Goal: Task Accomplishment & Management: Use online tool/utility

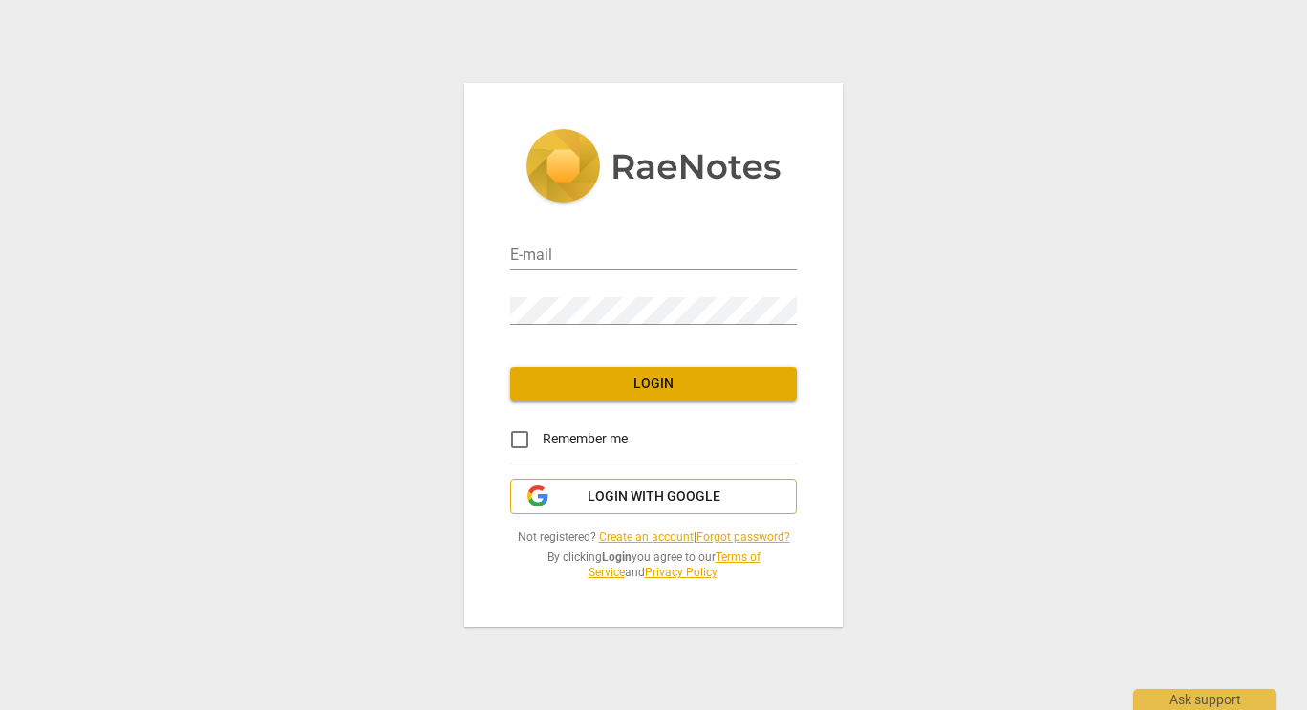
click at [669, 494] on span "Login with Google" at bounding box center [654, 496] width 133 height 19
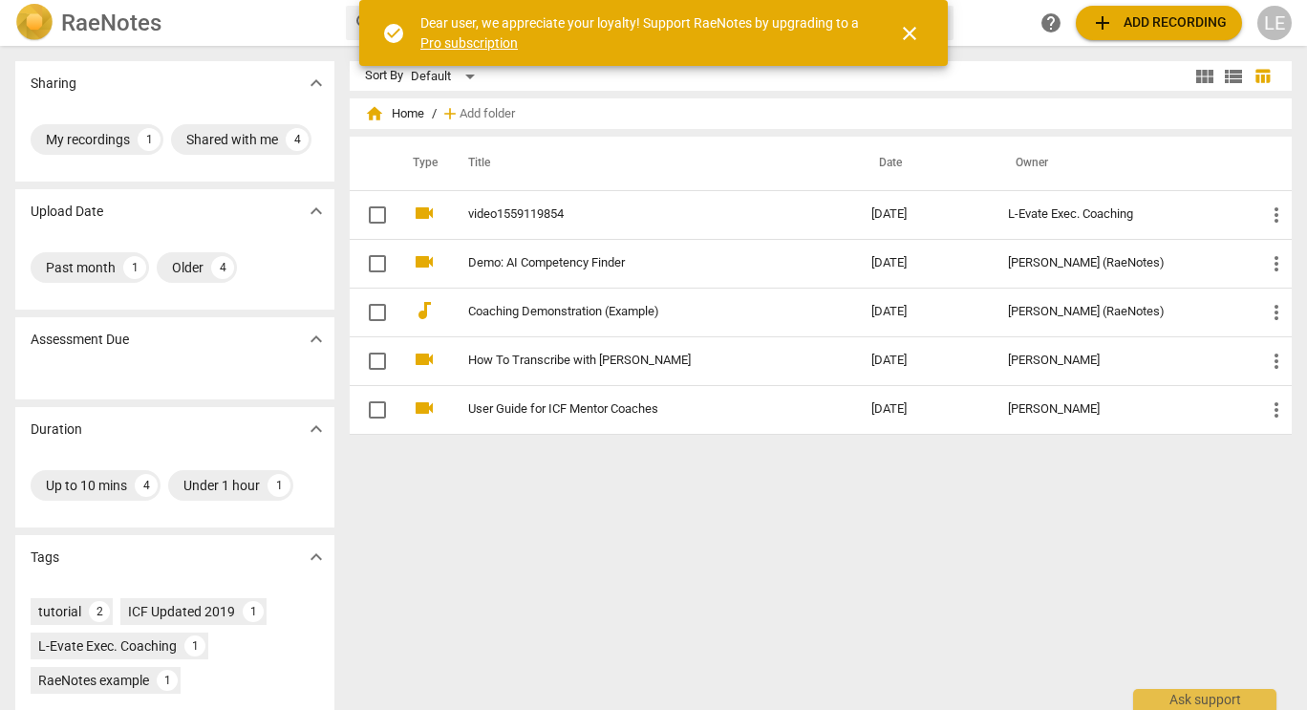
click at [909, 31] on span "close" at bounding box center [909, 33] width 23 height 23
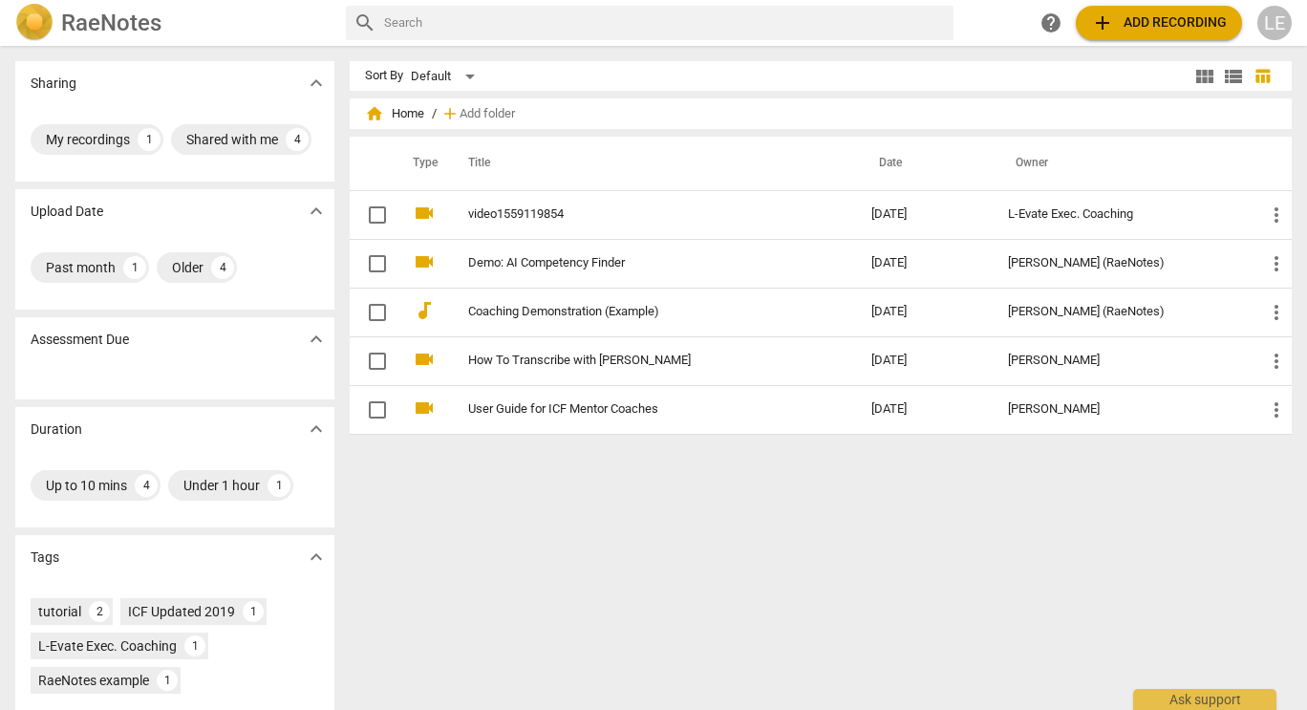
click at [1091, 22] on span "add" at bounding box center [1102, 22] width 23 height 23
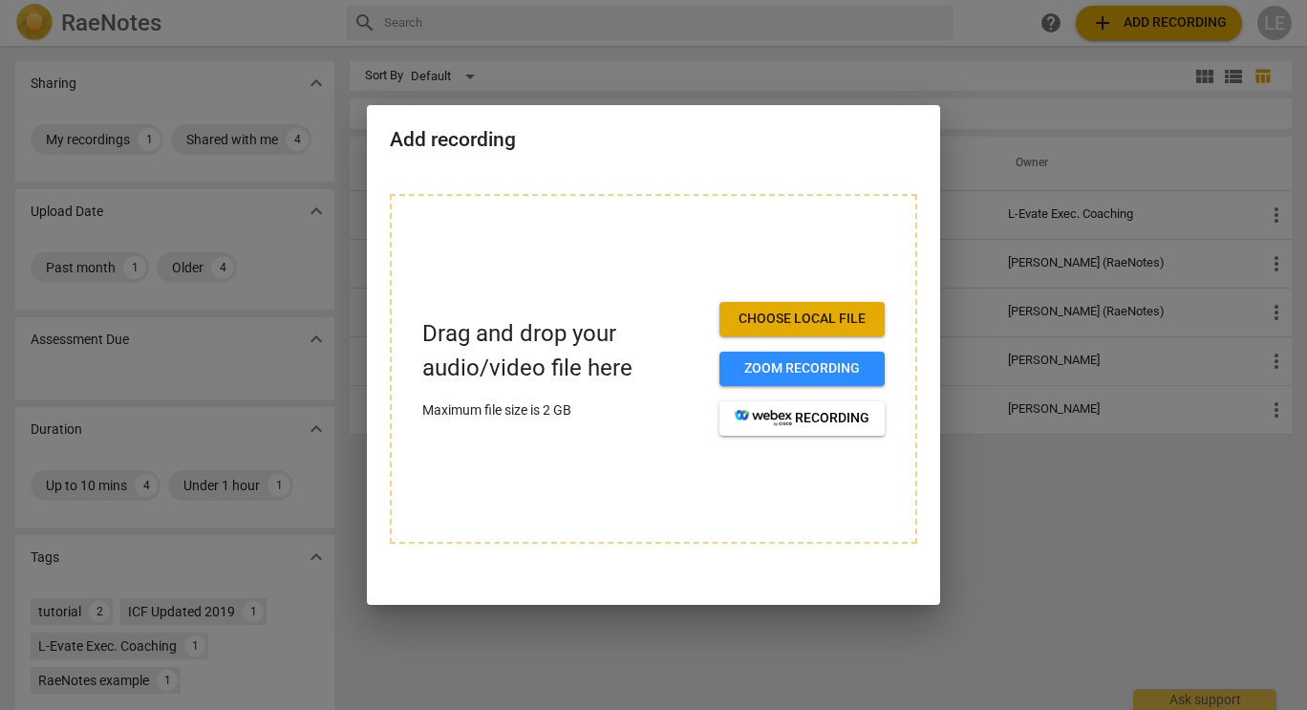
click at [815, 311] on span "Choose local file" at bounding box center [802, 319] width 135 height 19
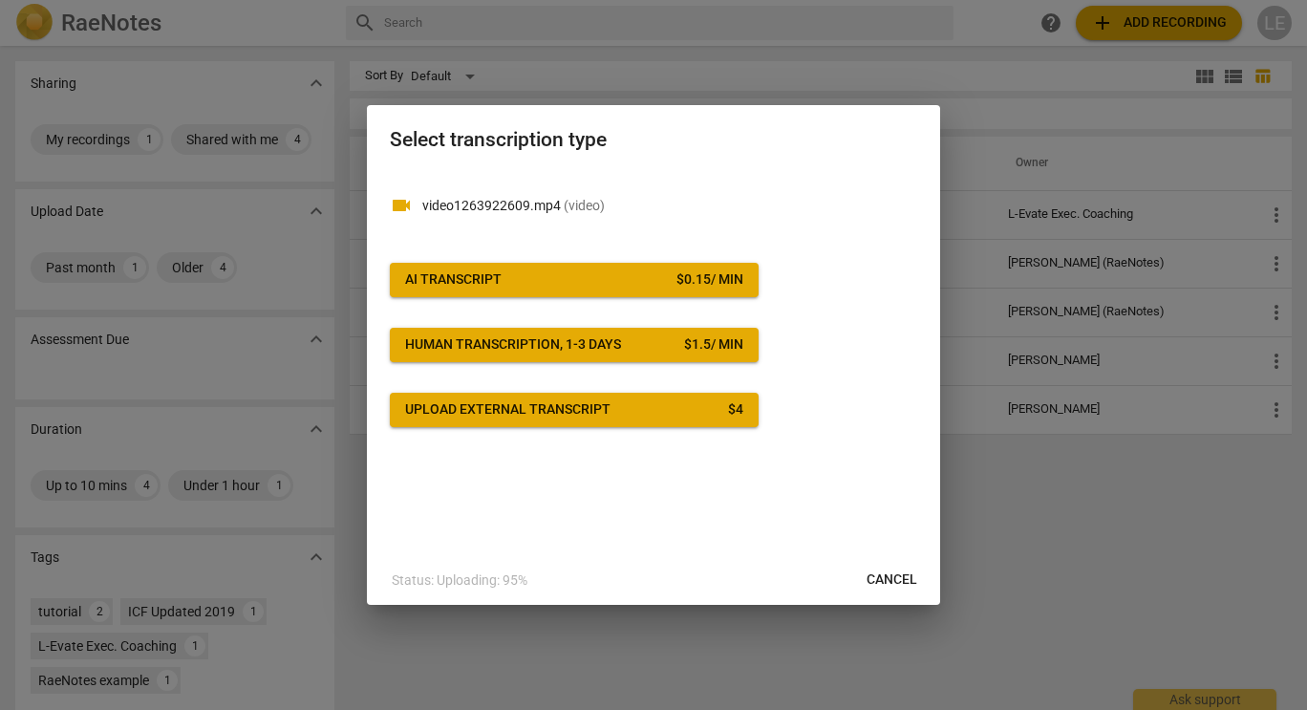
click at [882, 575] on span "Cancel" at bounding box center [892, 579] width 51 height 19
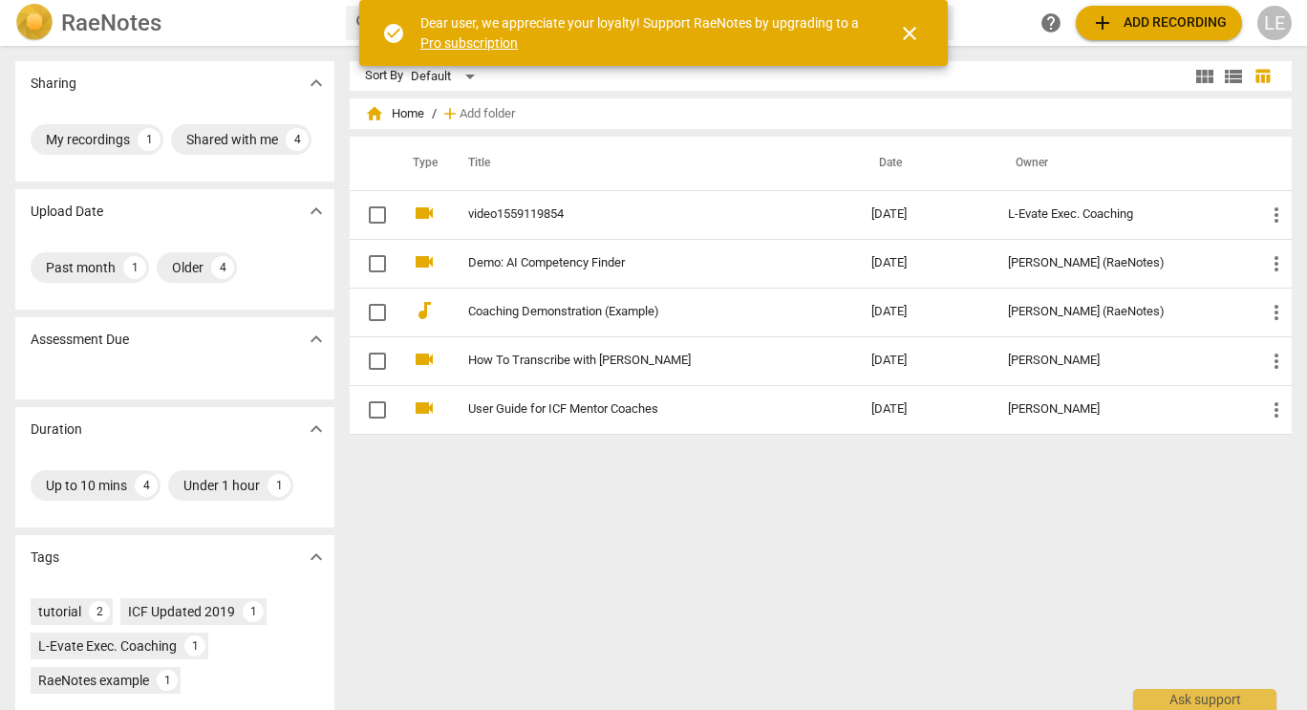
click at [1111, 24] on span "add" at bounding box center [1102, 22] width 23 height 23
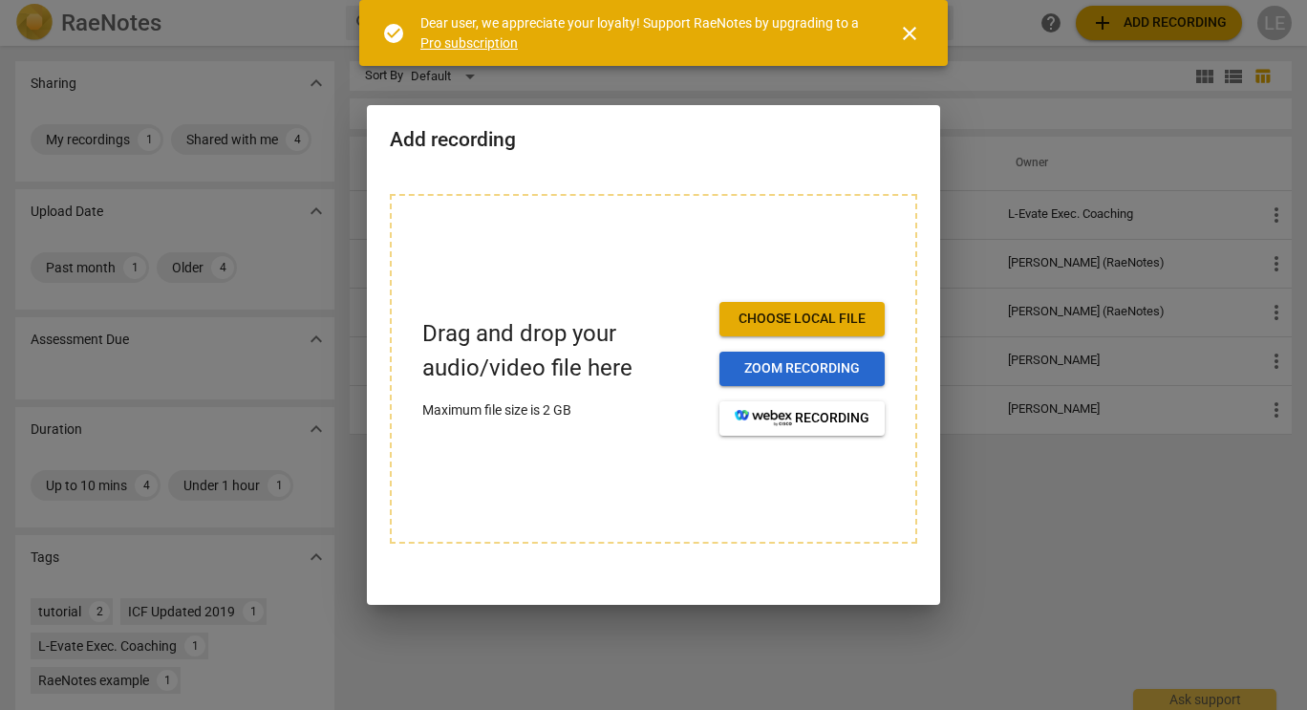
click at [797, 370] on span "Zoom recording" at bounding box center [802, 368] width 135 height 19
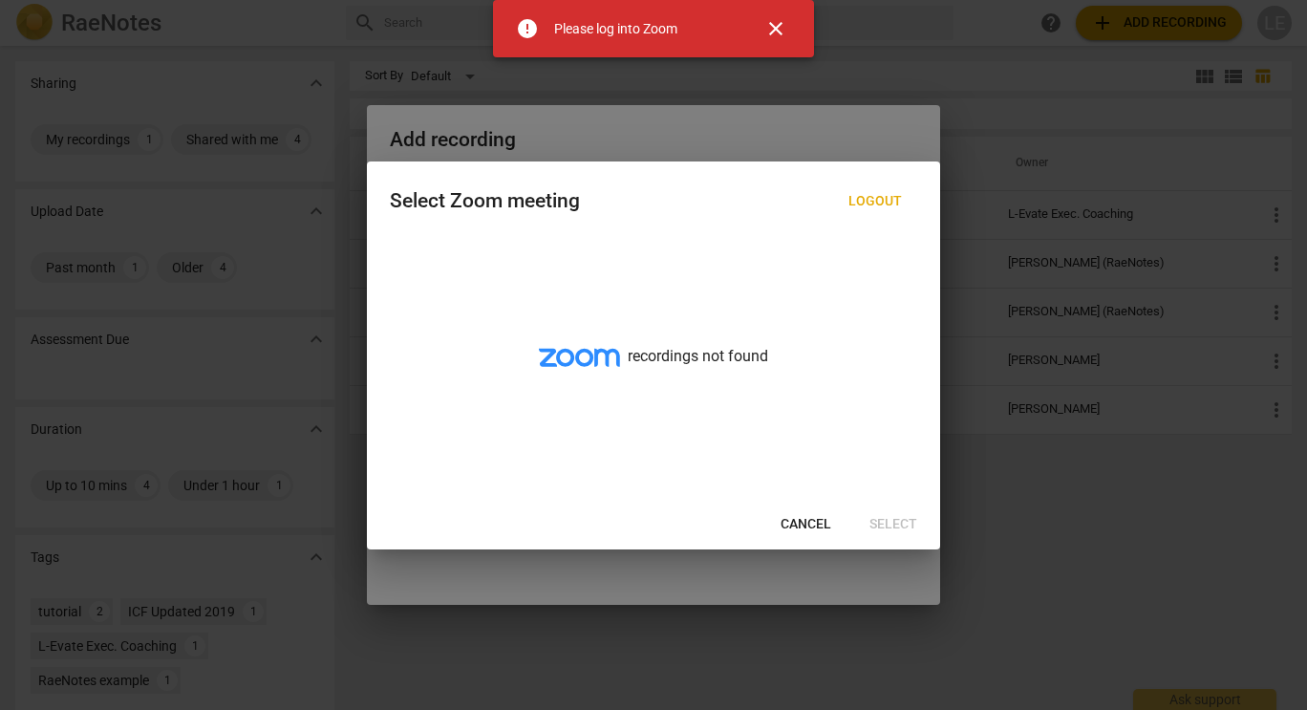
click at [813, 521] on span "Cancel" at bounding box center [806, 524] width 51 height 19
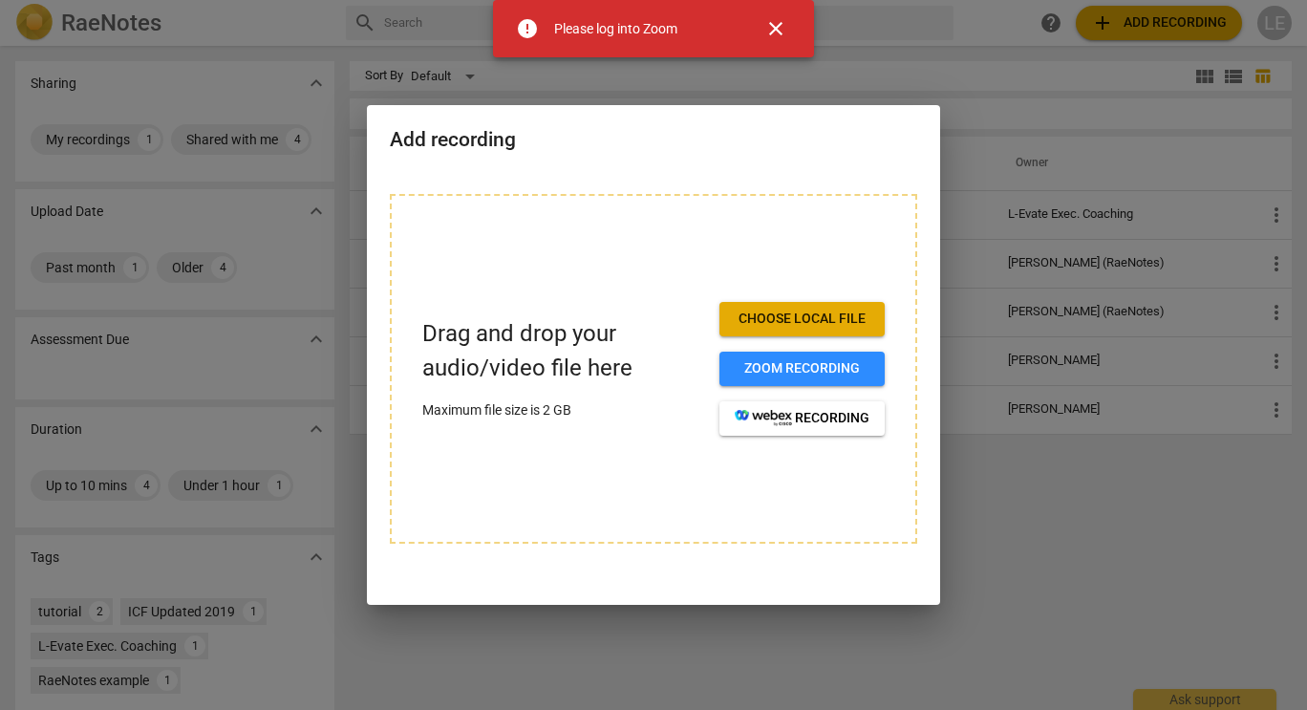
click at [794, 321] on span "Choose local file" at bounding box center [802, 319] width 135 height 19
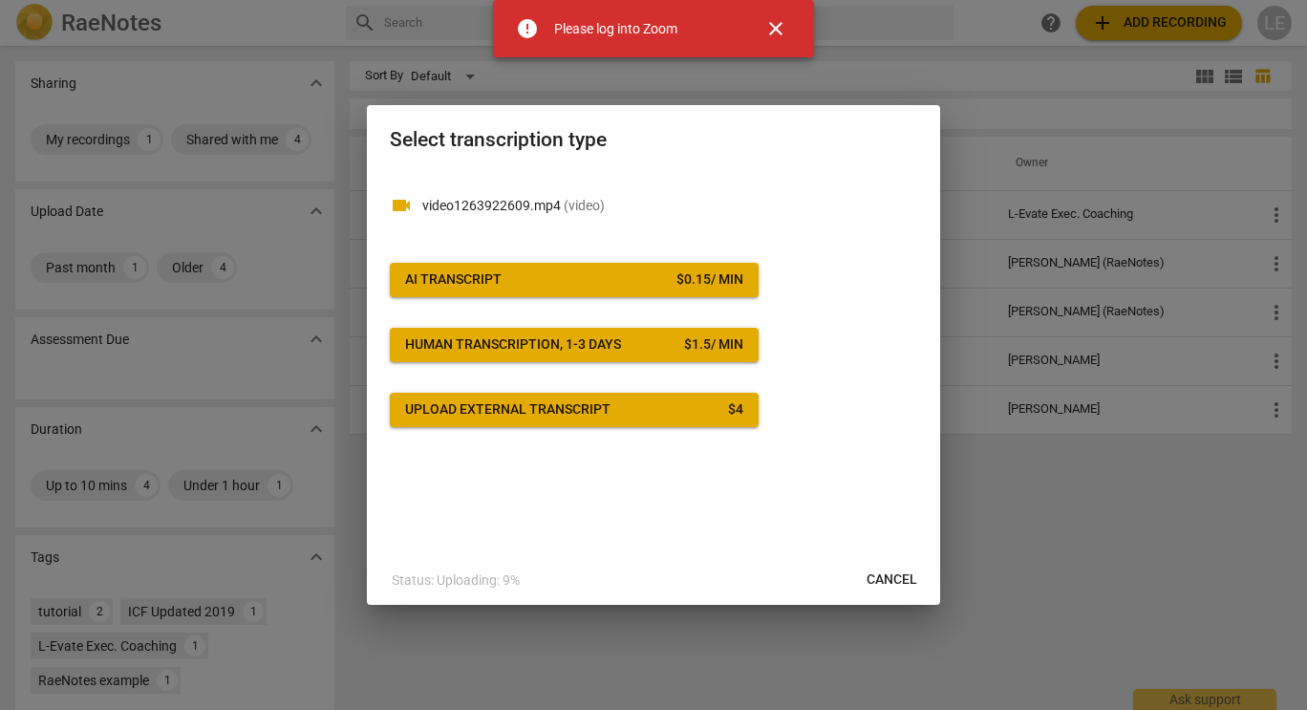
click at [624, 277] on span "AI Transcript $ 0.15 / min" at bounding box center [574, 279] width 338 height 19
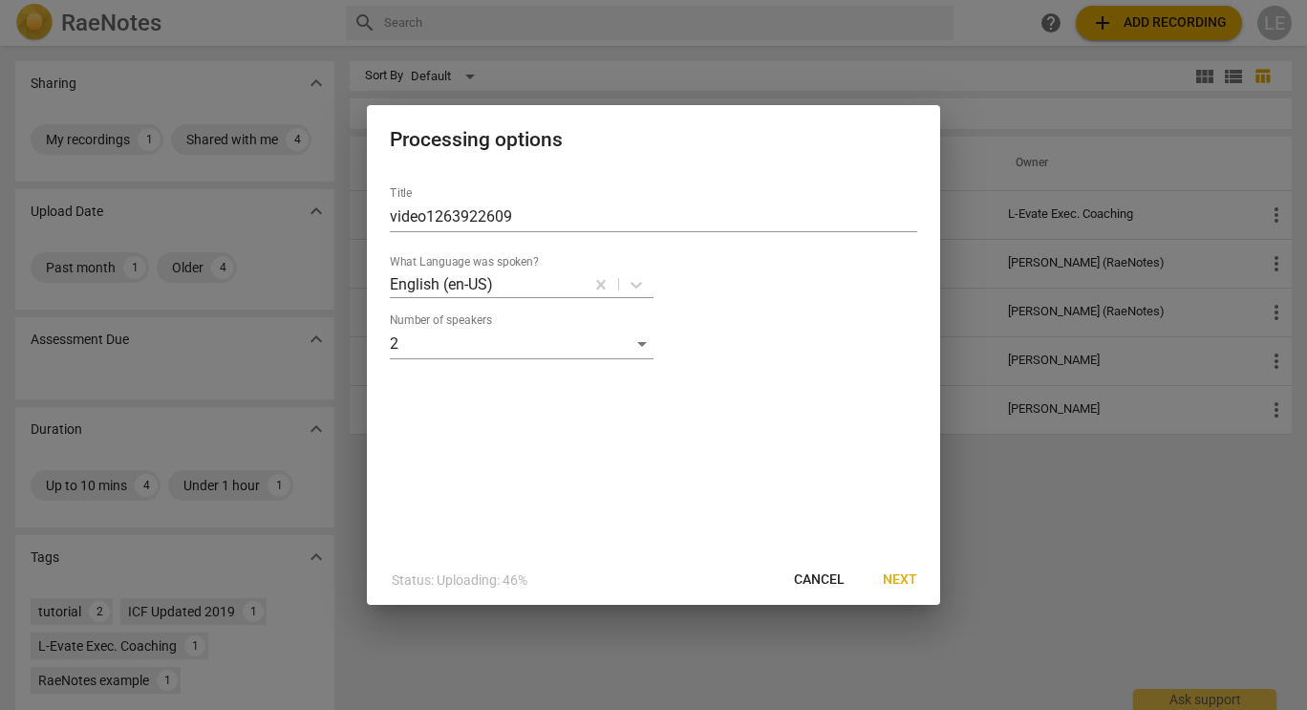
click at [904, 576] on span "Next" at bounding box center [900, 579] width 34 height 19
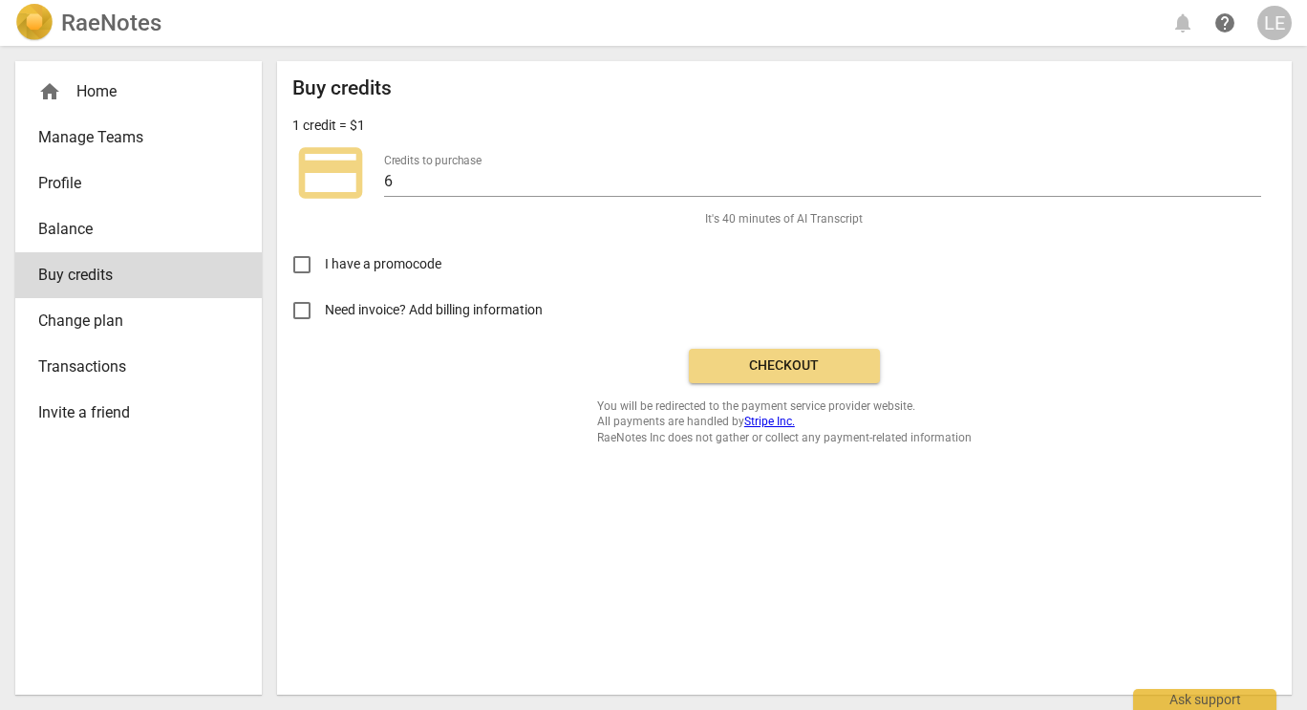
click at [297, 311] on input "Need invoice? Add billing information" at bounding box center [302, 311] width 46 height 46
checkbox input "true"
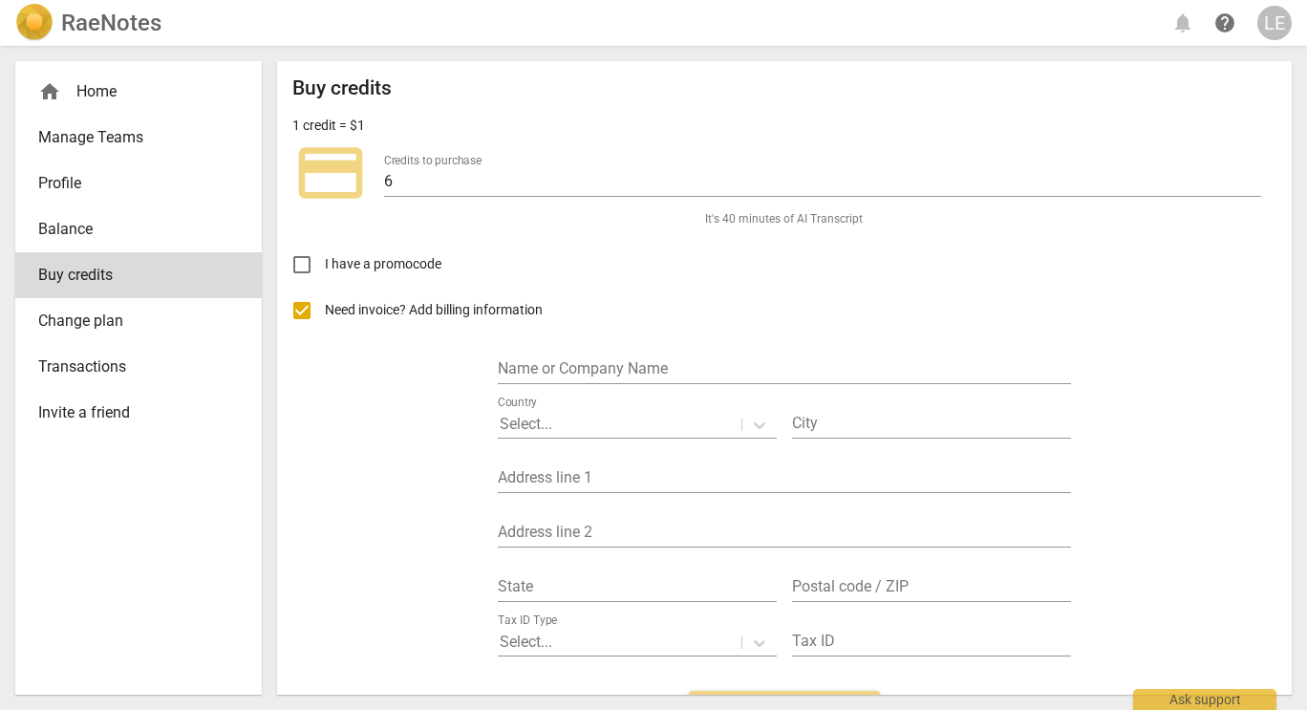
scroll to position [108, 0]
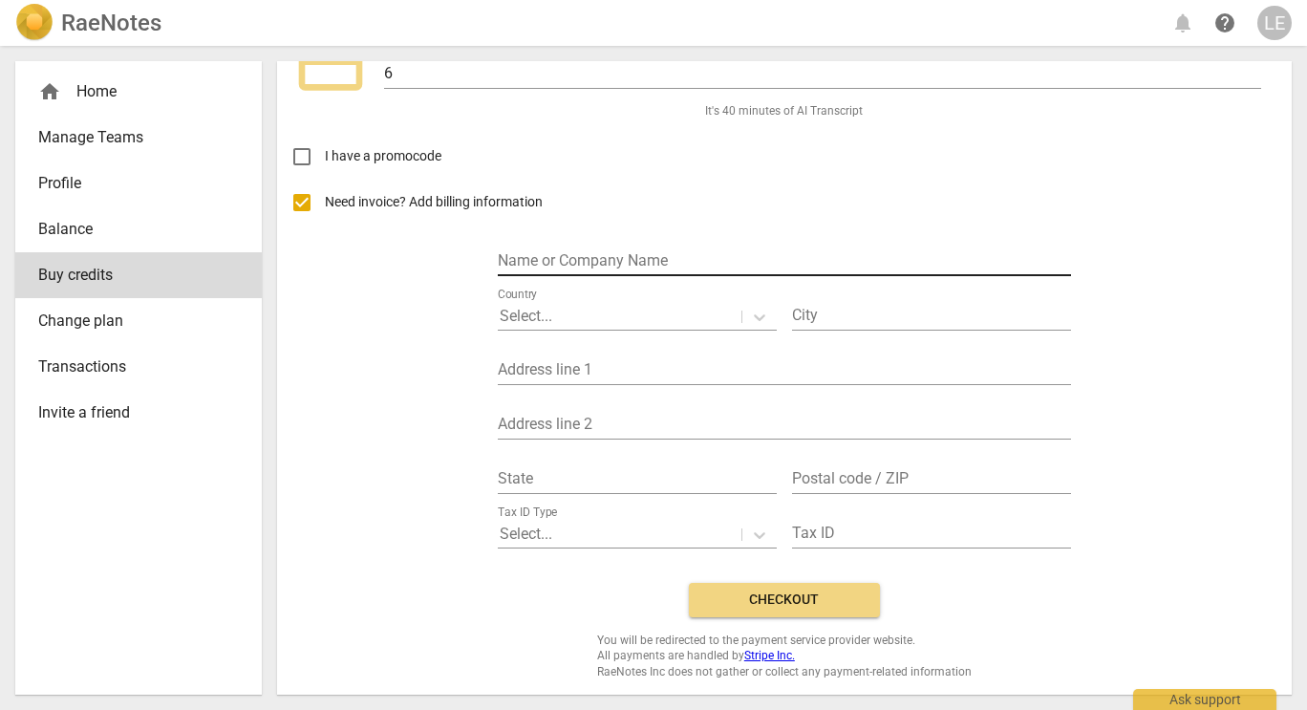
click at [732, 263] on input "text" at bounding box center [784, 262] width 573 height 28
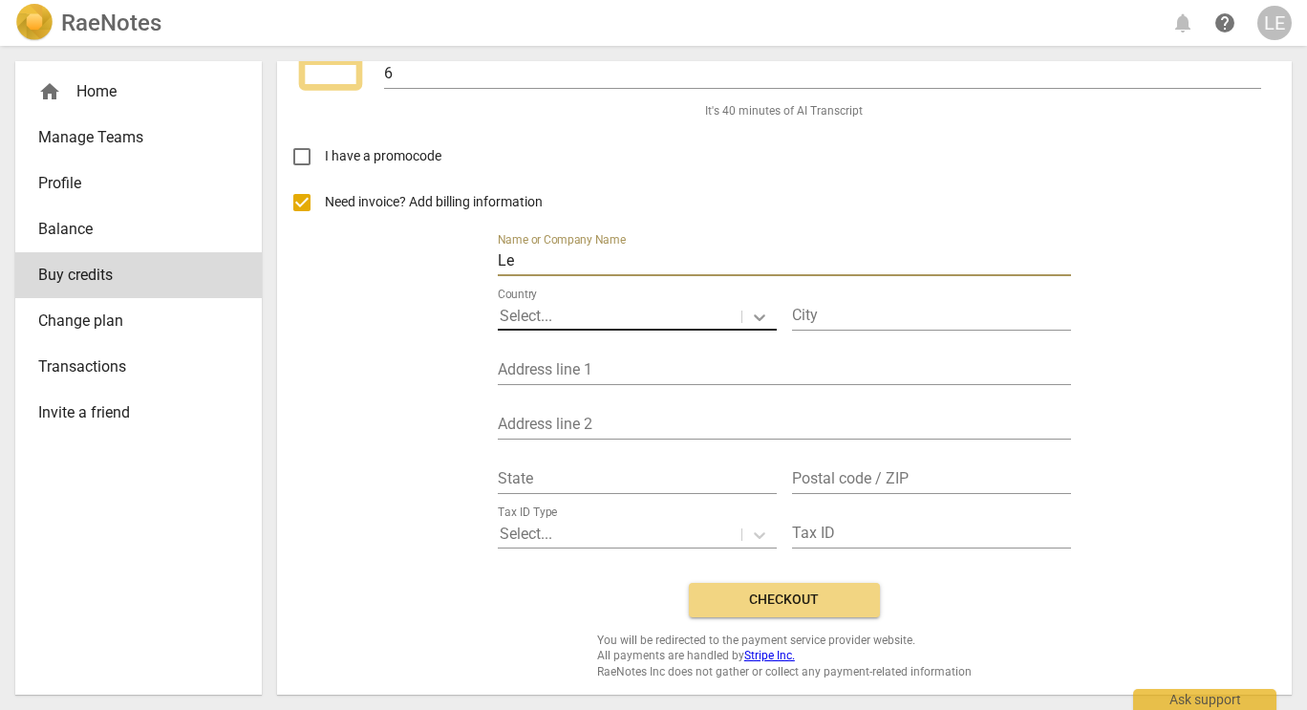
type input "Leah Wallace"
click at [677, 312] on div at bounding box center [620, 317] width 240 height 22
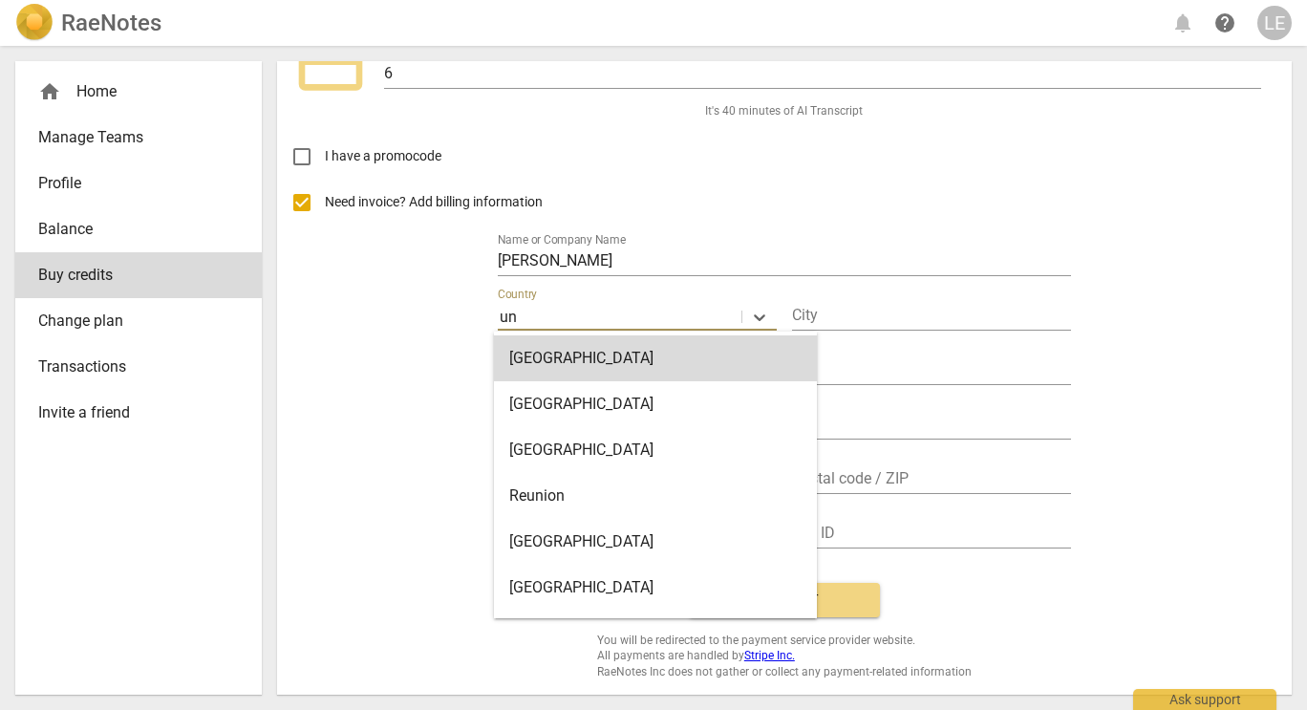
type input "un"
click at [416, 361] on div "Need invoice? Add billing information Name or Company Name Leah Wallace 10 resu…" at bounding box center [784, 374] width 984 height 388
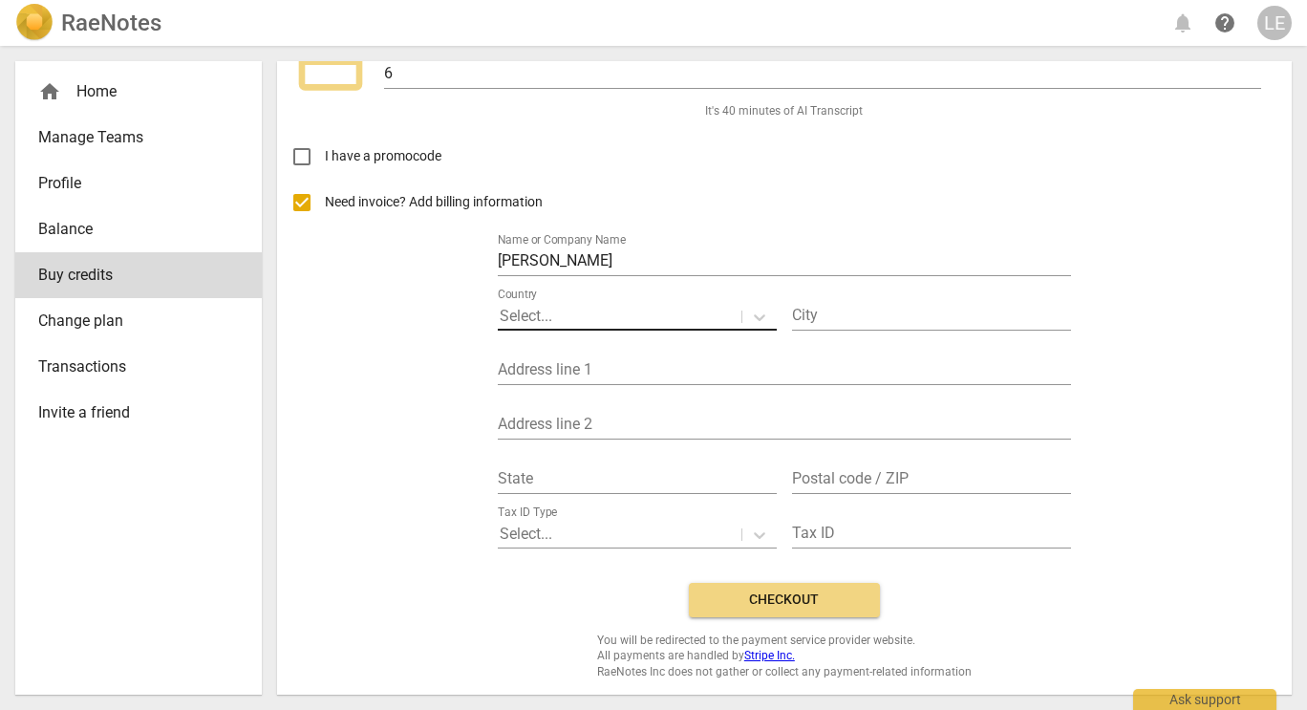
click at [611, 315] on div at bounding box center [620, 317] width 240 height 22
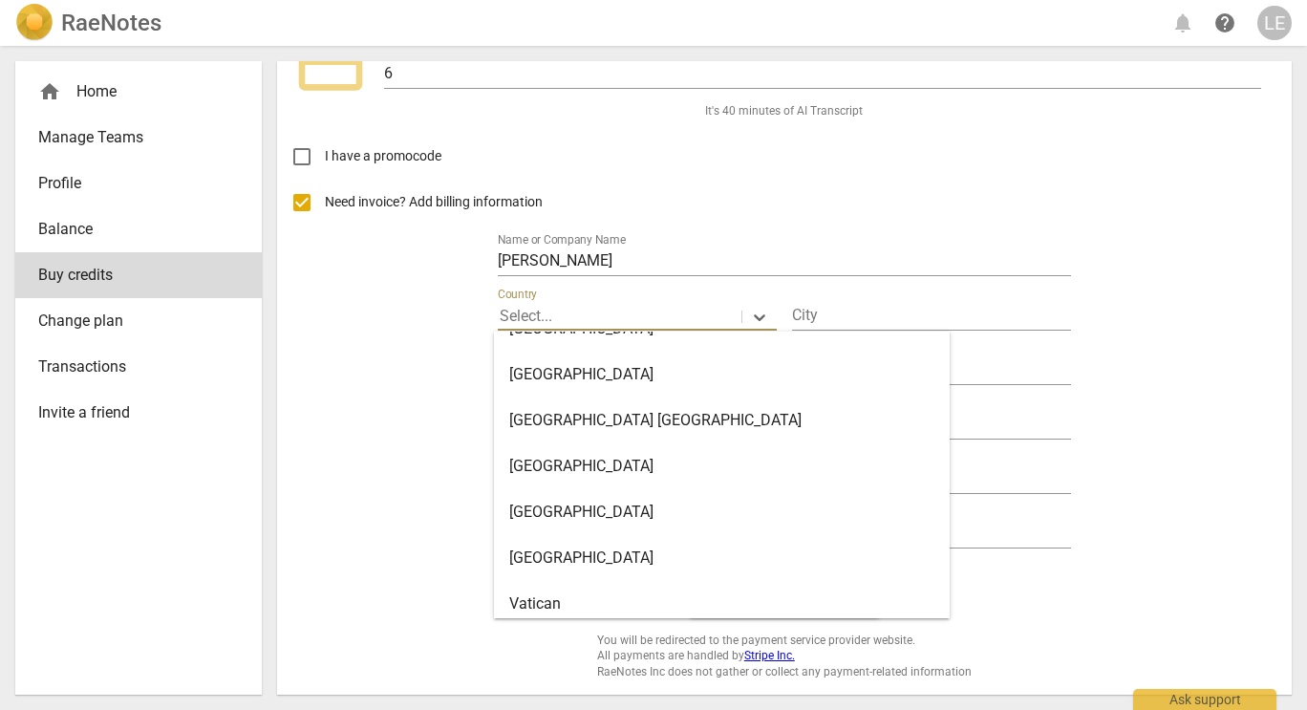
scroll to position [10872, 0]
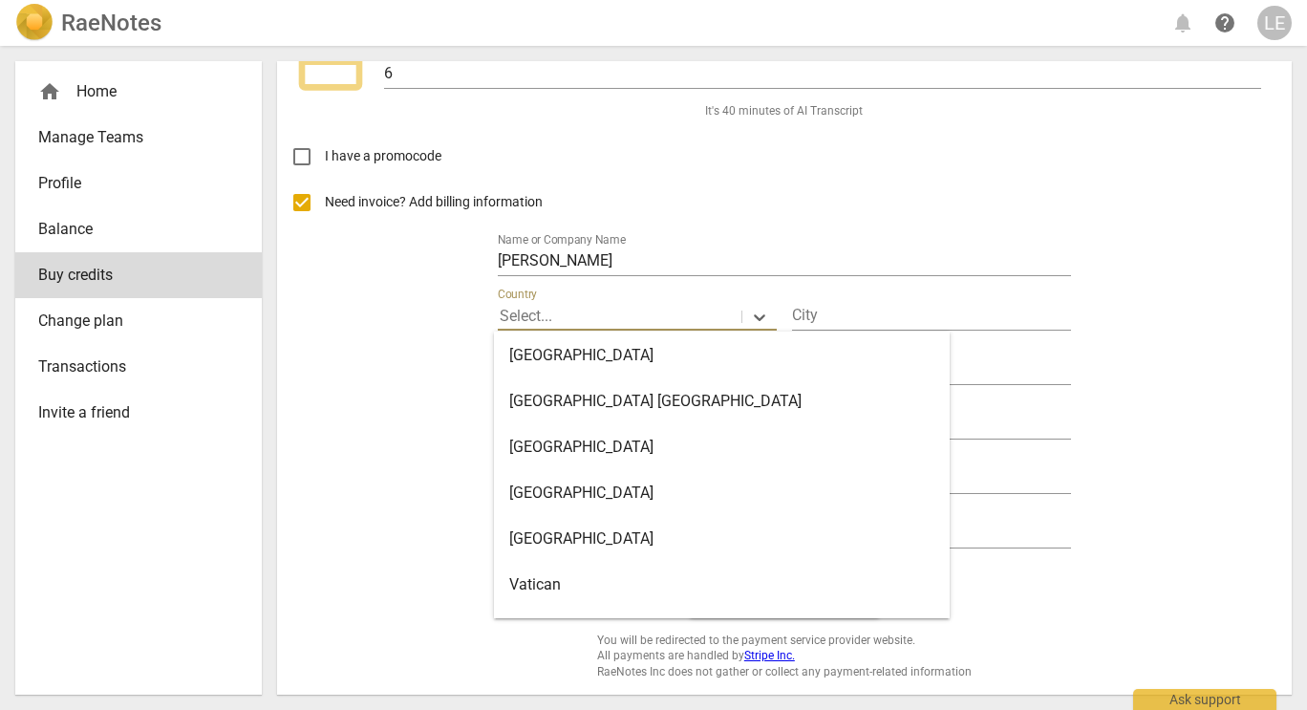
click at [583, 364] on div "United States" at bounding box center [722, 356] width 456 height 46
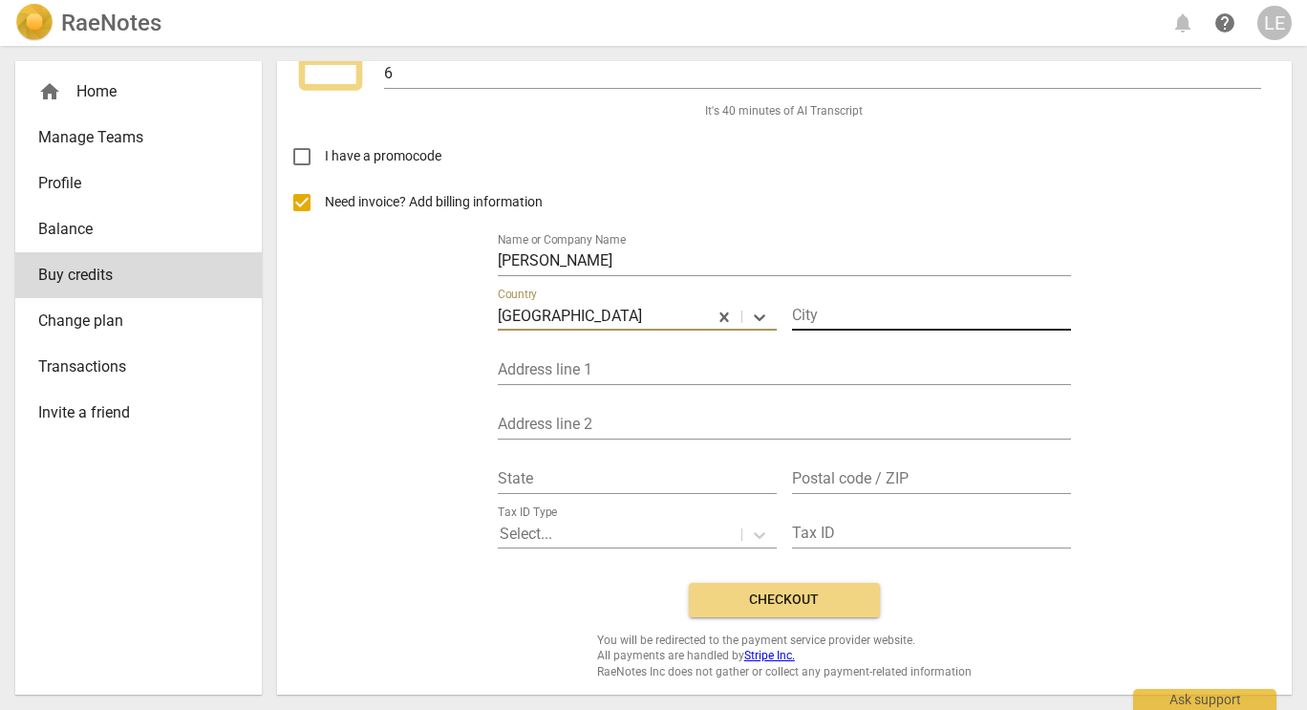
click at [872, 320] on input "text" at bounding box center [931, 317] width 279 height 28
type input "Laurel"
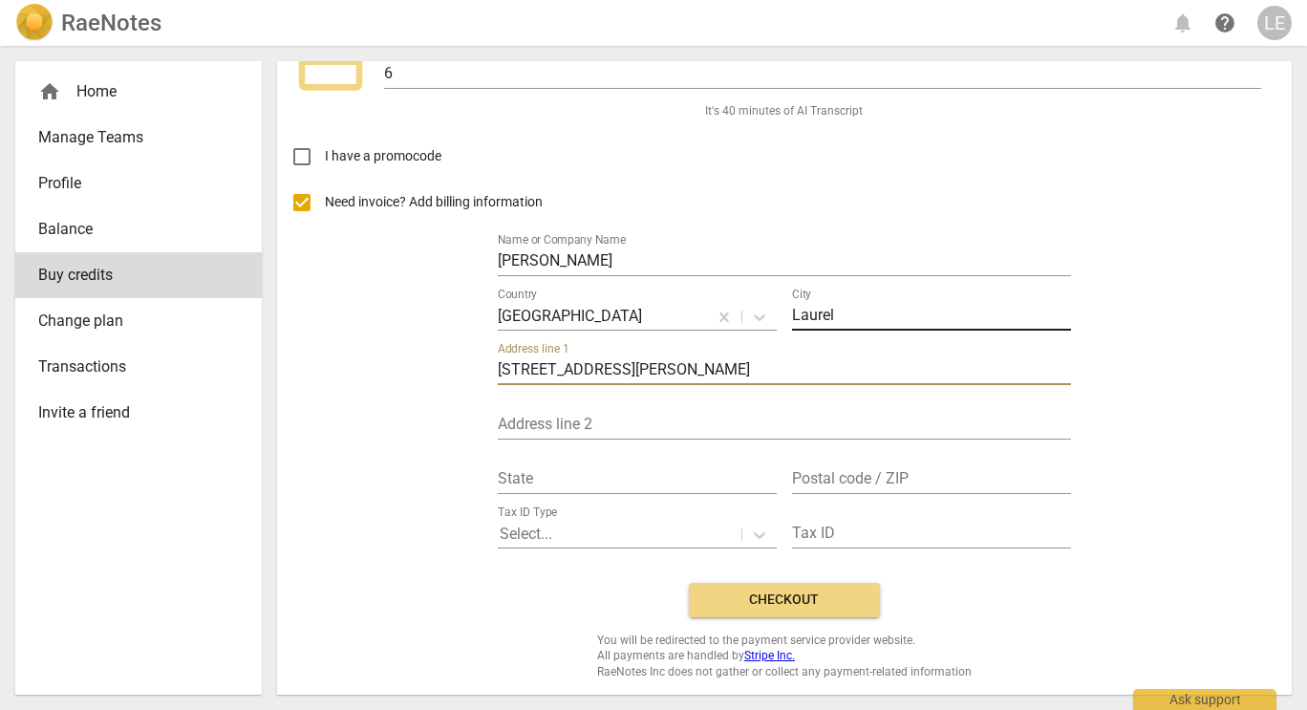
type input "13926 Chadsworth Terrace"
type input "Maryland"
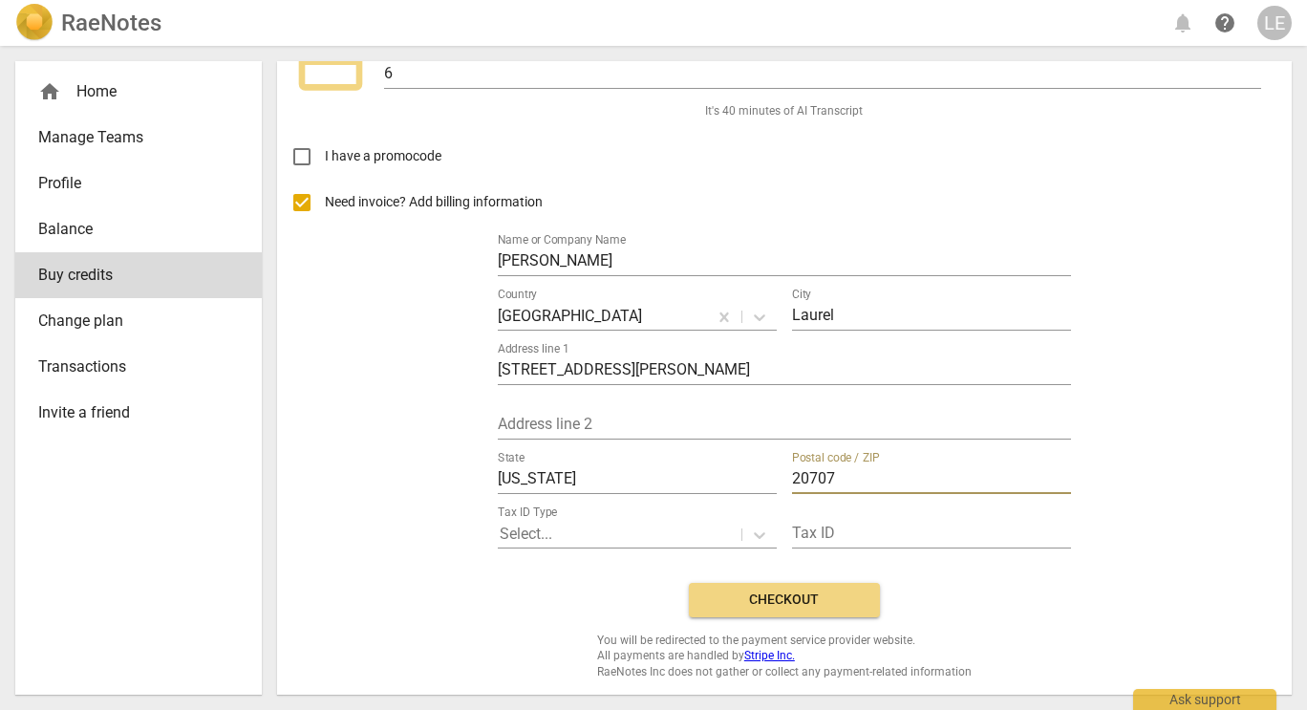
type input "20707"
click at [1208, 423] on div "Need invoice? Add billing information Name or Company Name Leah Wallace Country…" at bounding box center [784, 374] width 984 height 388
click at [841, 598] on span "Checkout" at bounding box center [784, 599] width 161 height 19
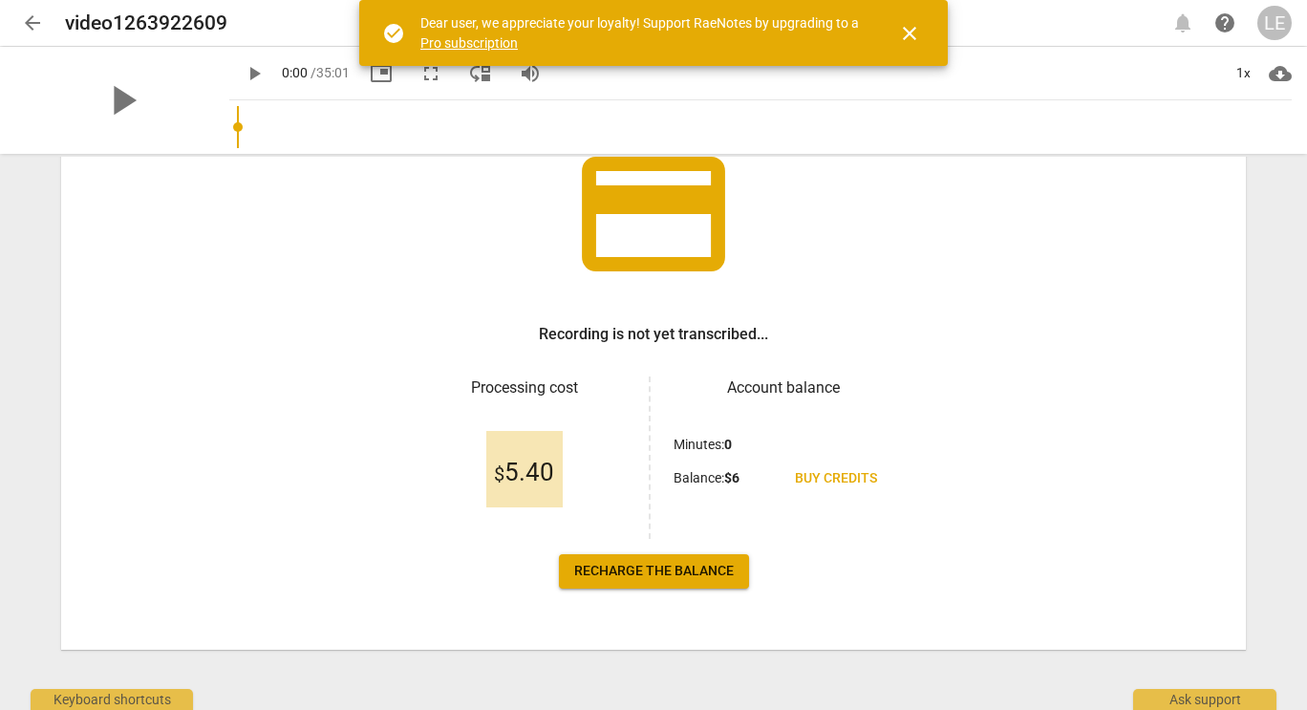
scroll to position [150, 0]
click at [917, 32] on span "close" at bounding box center [909, 33] width 23 height 23
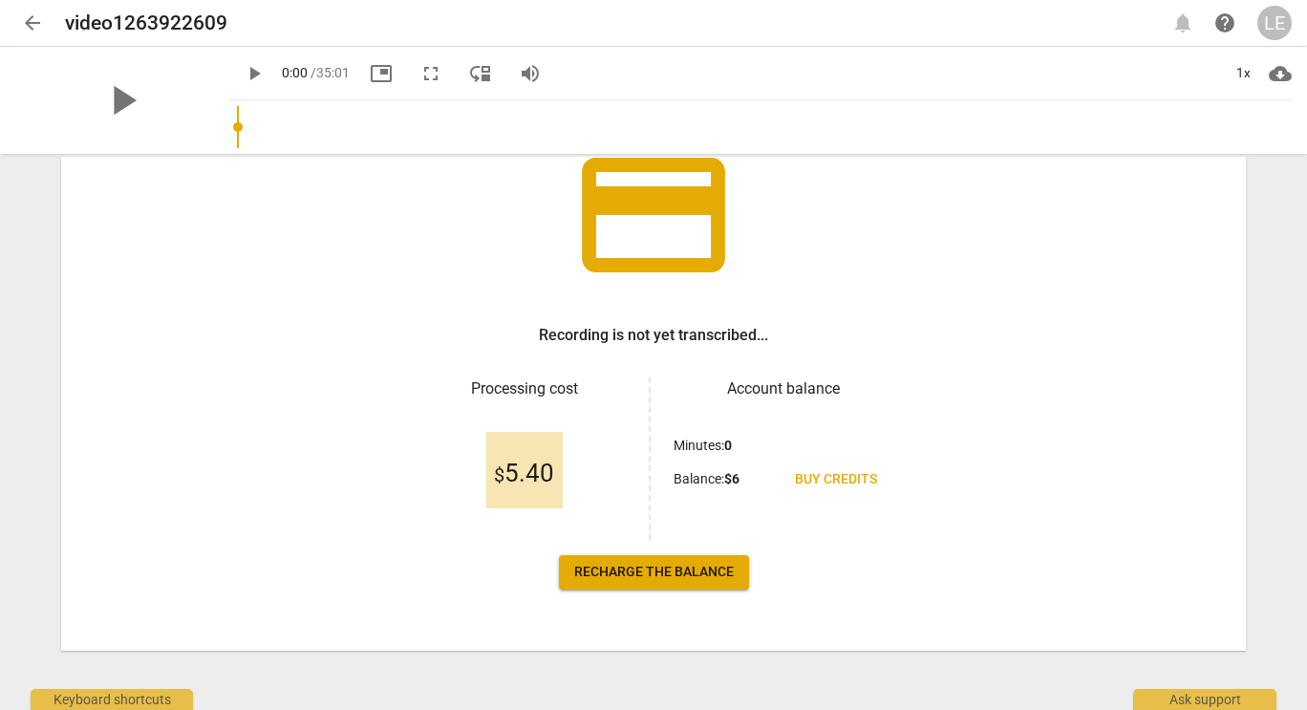
click at [673, 576] on span "Recharge the balance" at bounding box center [654, 572] width 160 height 19
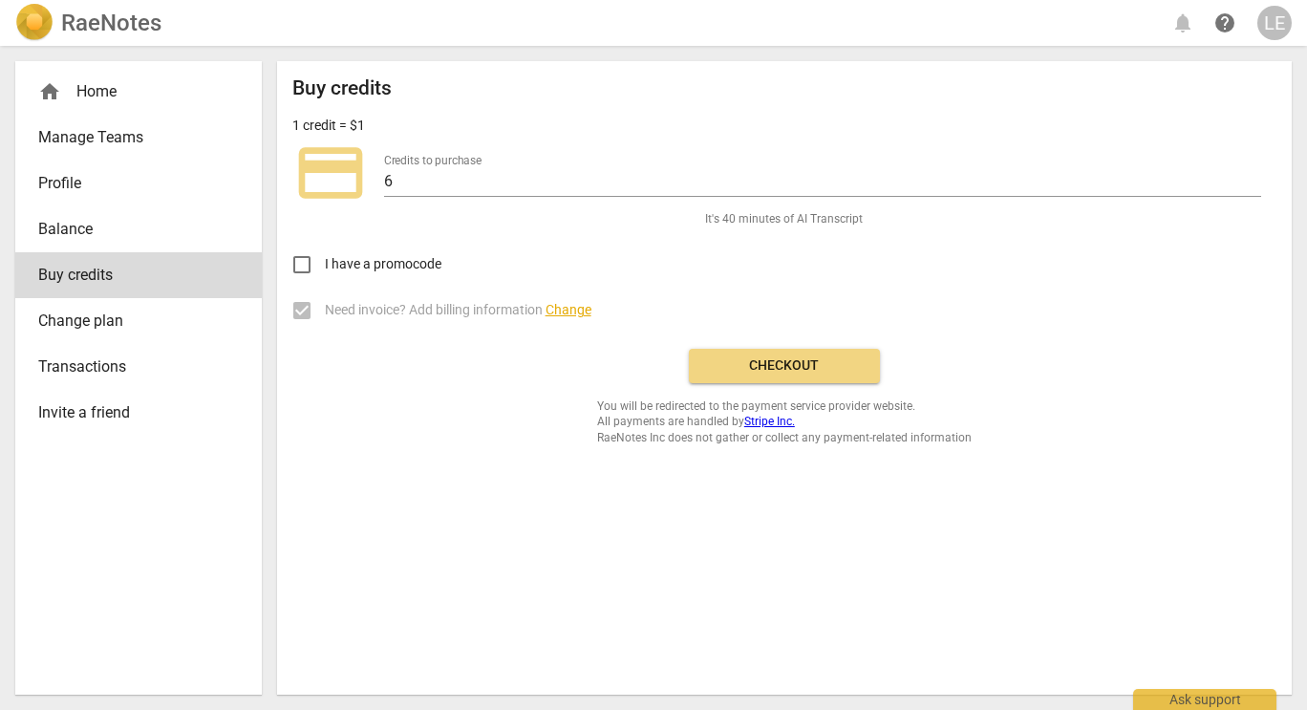
click at [837, 370] on span "Checkout" at bounding box center [784, 365] width 161 height 19
click at [106, 103] on div "home Home" at bounding box center [138, 92] width 247 height 46
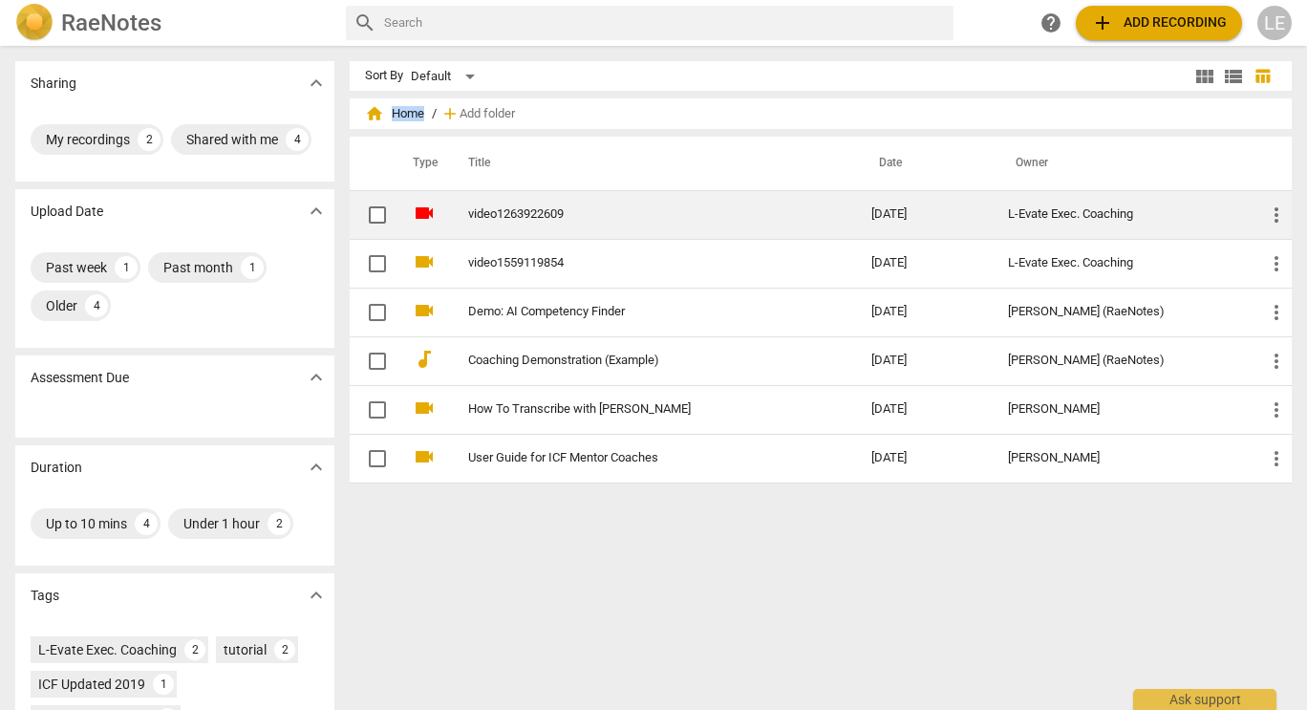
click at [1271, 217] on span "more_vert" at bounding box center [1276, 215] width 23 height 23
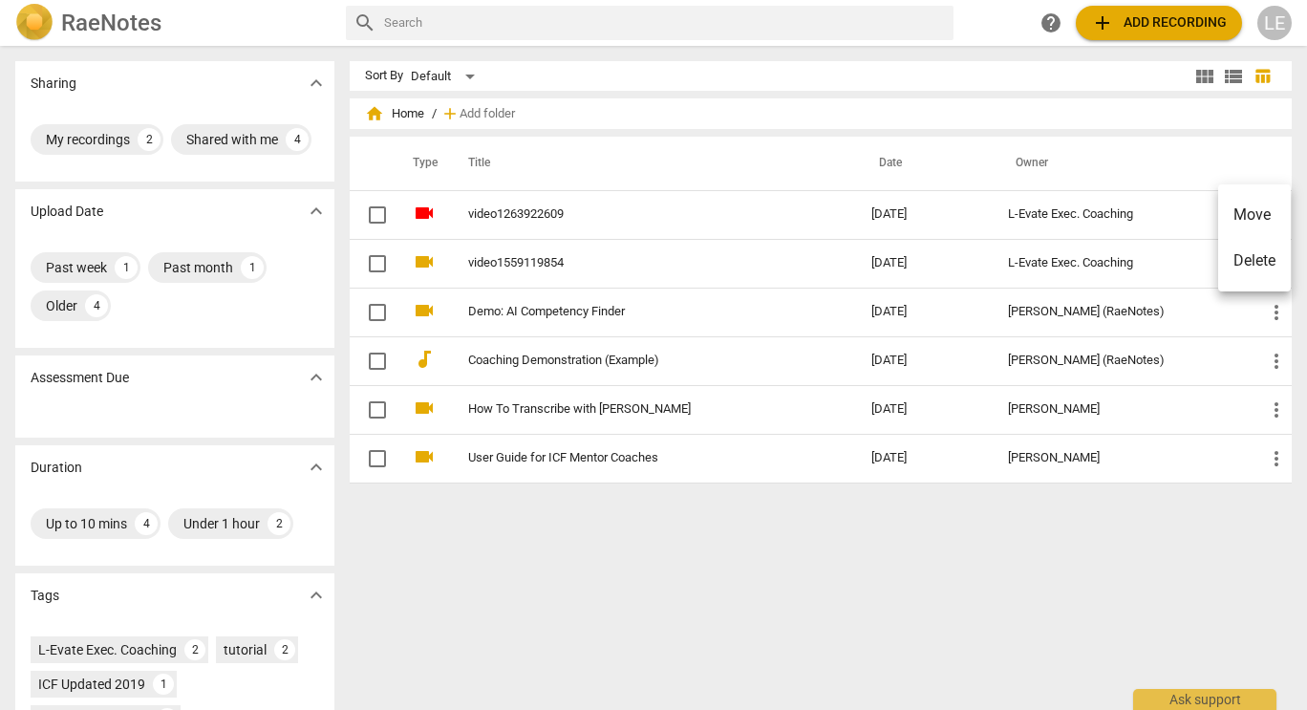
click at [619, 537] on div at bounding box center [653, 355] width 1307 height 710
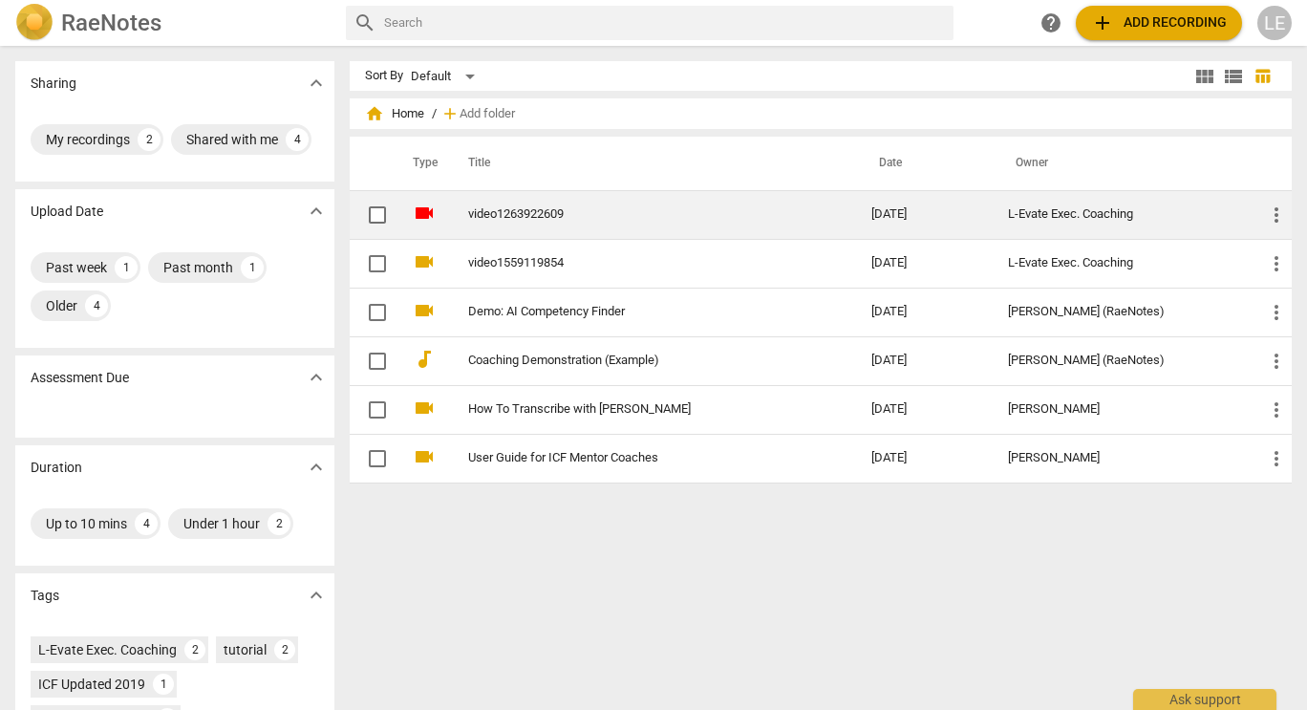
click at [377, 218] on input "checkbox" at bounding box center [377, 215] width 40 height 23
checkbox input "false"
click at [1273, 217] on span "more_vert" at bounding box center [1276, 215] width 23 height 23
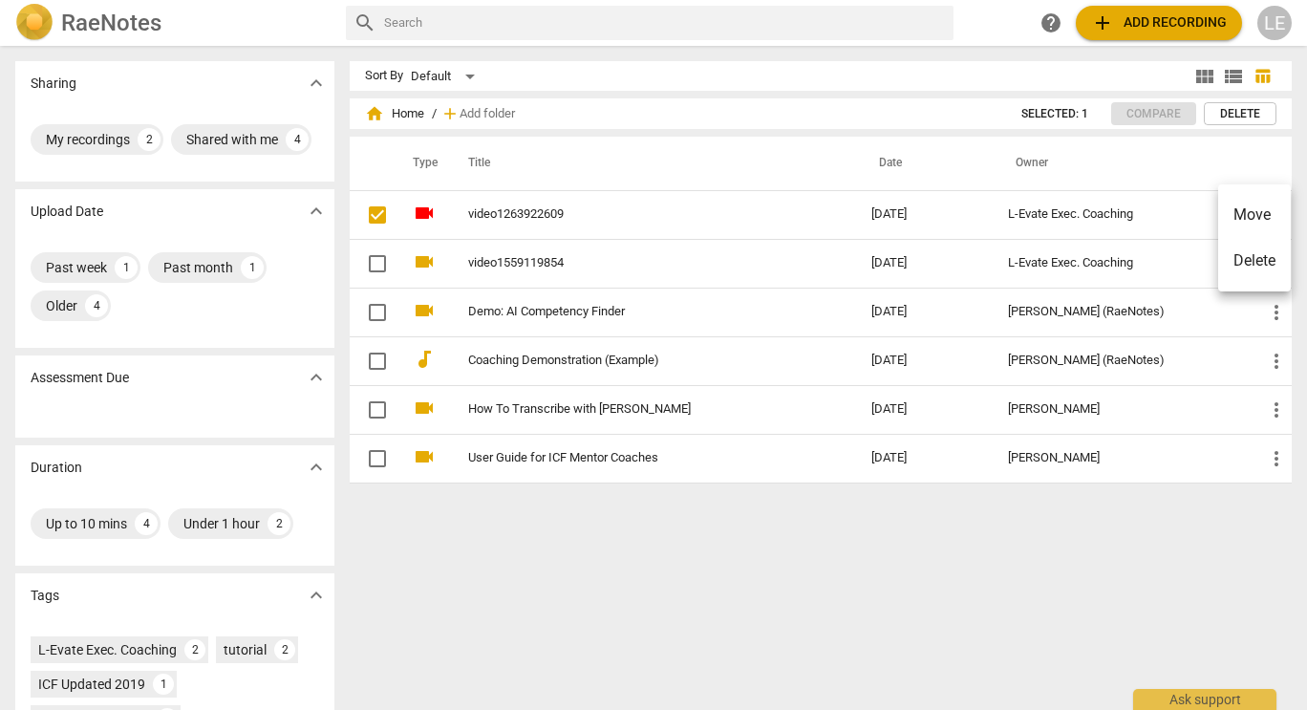
click at [810, 588] on div at bounding box center [653, 355] width 1307 height 710
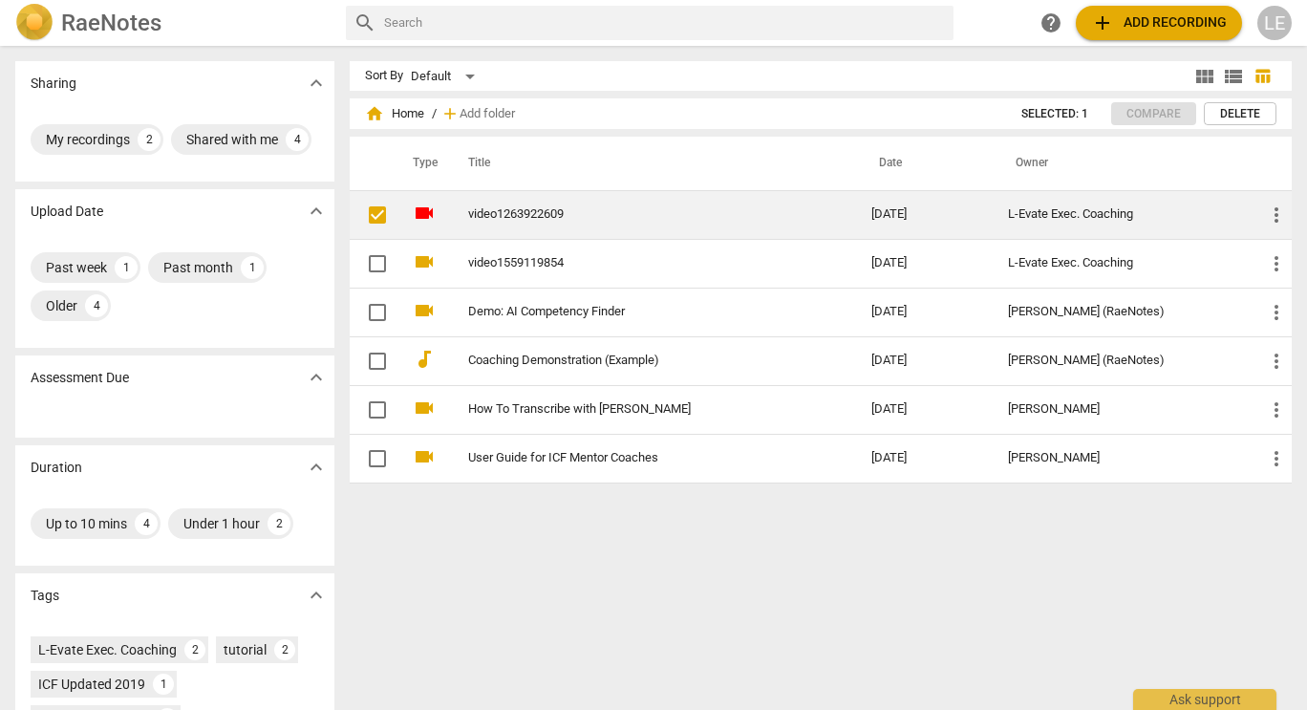
click at [541, 212] on link "video1263922609" at bounding box center [635, 214] width 334 height 14
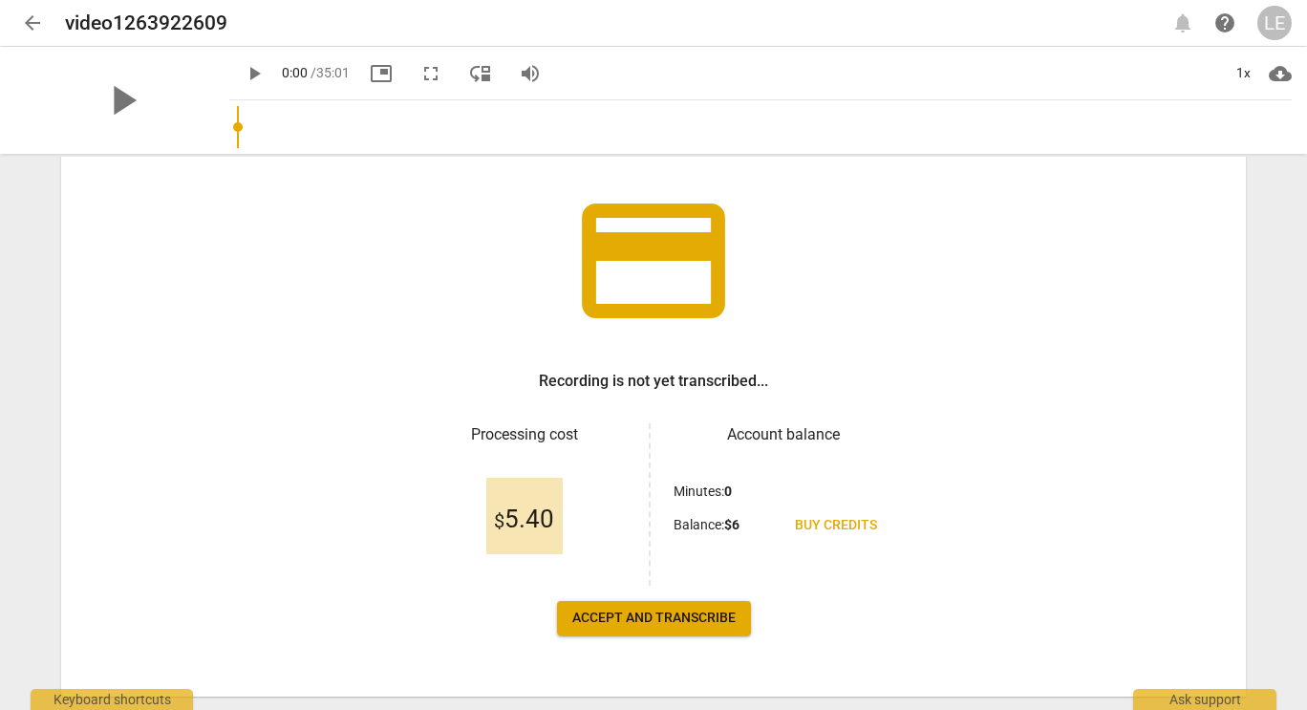
scroll to position [152, 0]
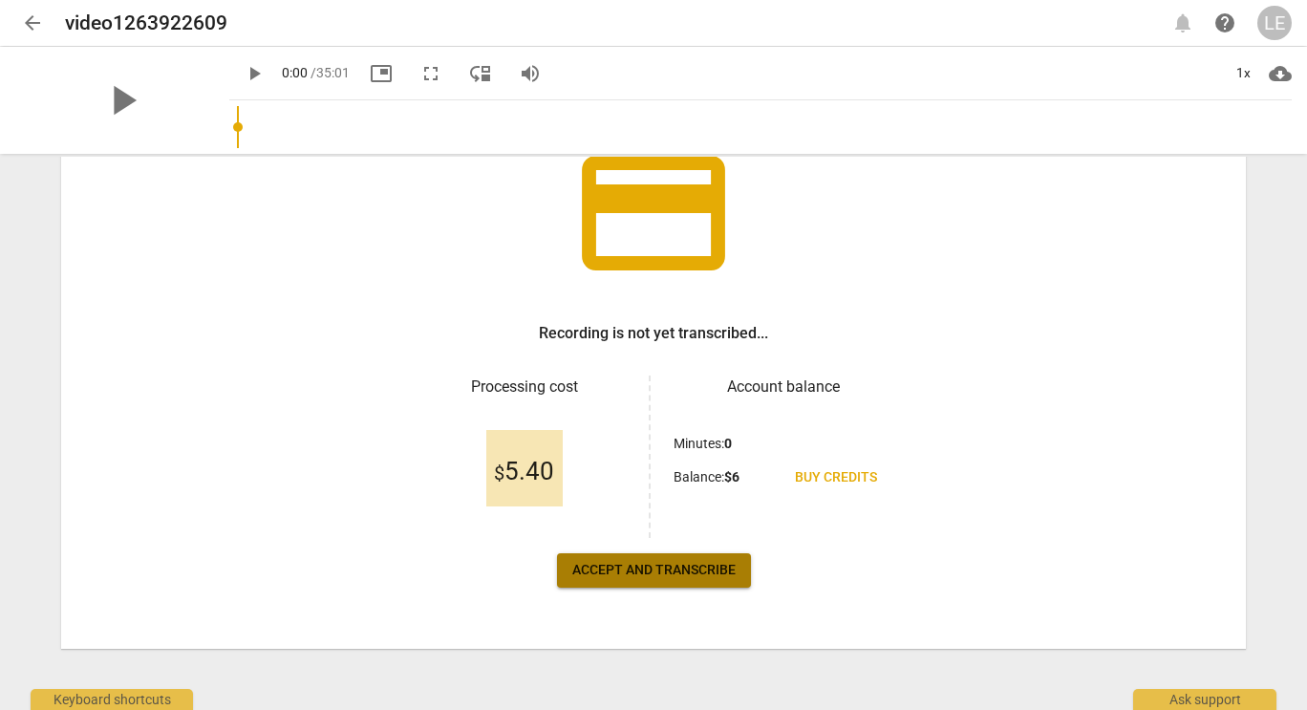
click at [666, 564] on span "Accept and transcribe" at bounding box center [653, 570] width 163 height 19
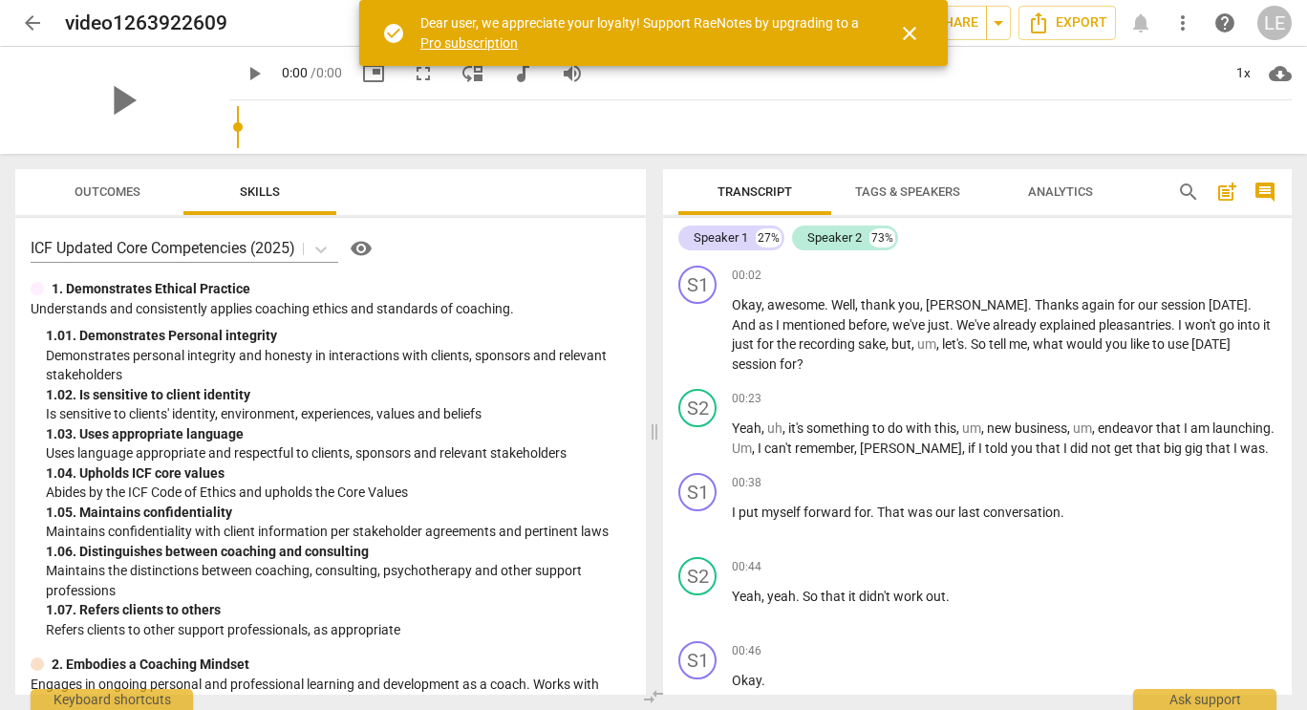
click at [915, 32] on span "close" at bounding box center [909, 33] width 23 height 23
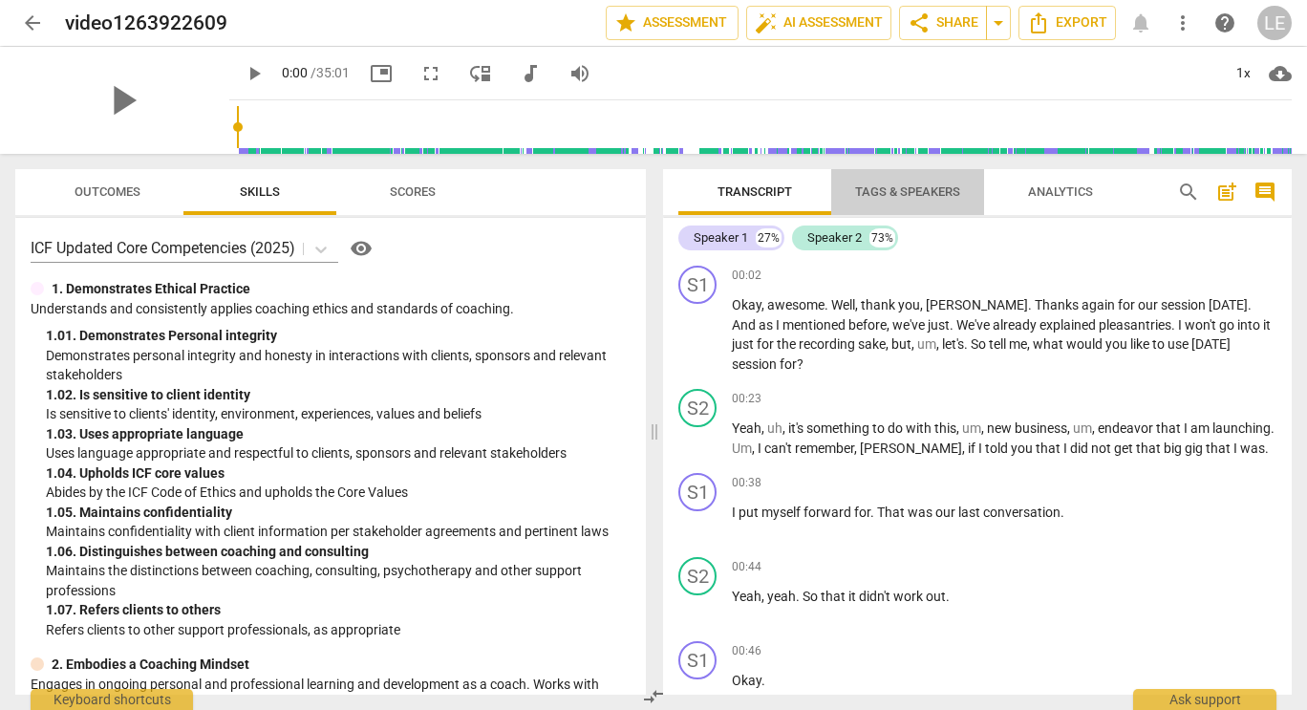
click at [897, 190] on span "Tags & Speakers" at bounding box center [907, 191] width 105 height 14
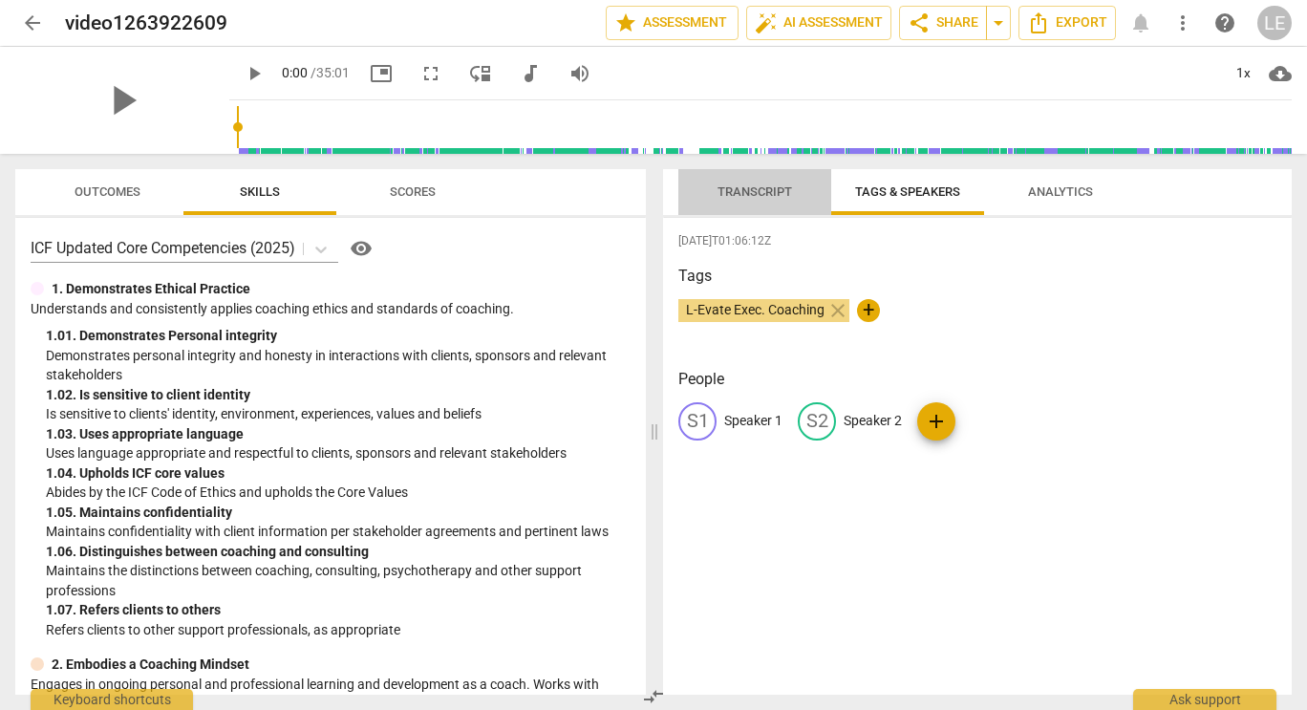
click at [748, 199] on span "Transcript" at bounding box center [755, 191] width 75 height 14
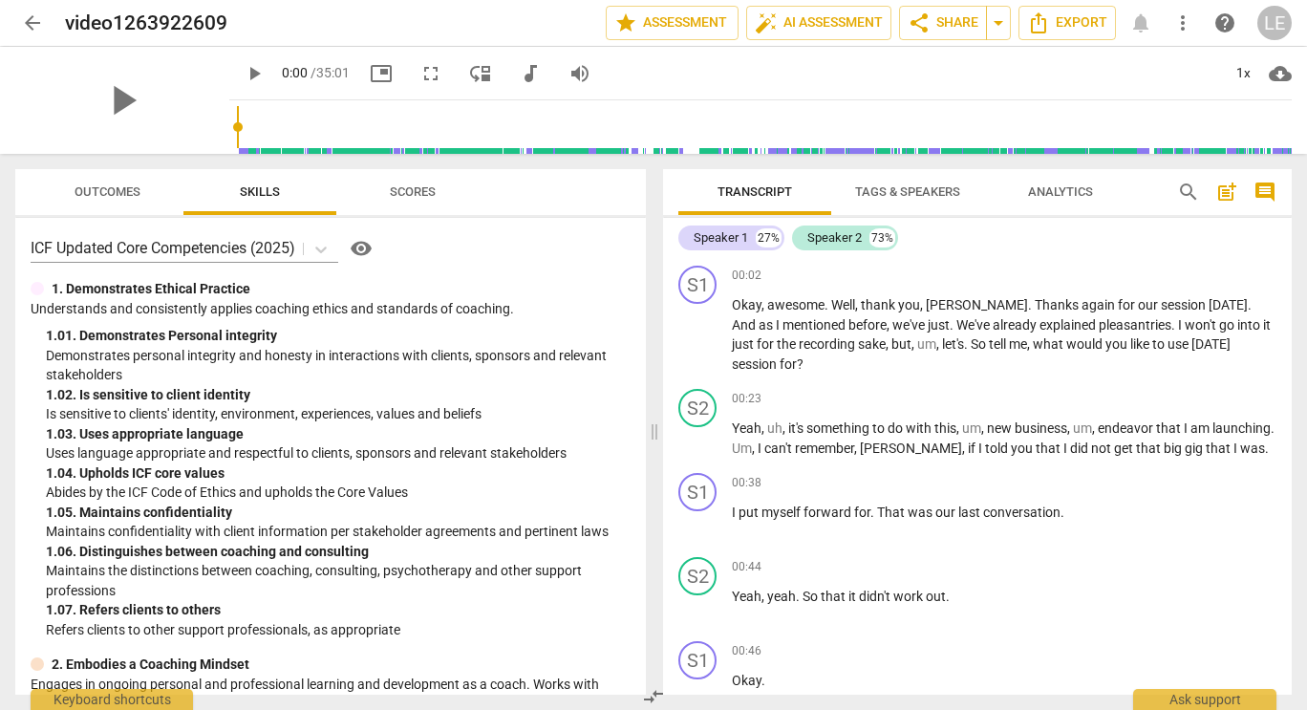
click at [915, 194] on span "Tags & Speakers" at bounding box center [907, 191] width 105 height 14
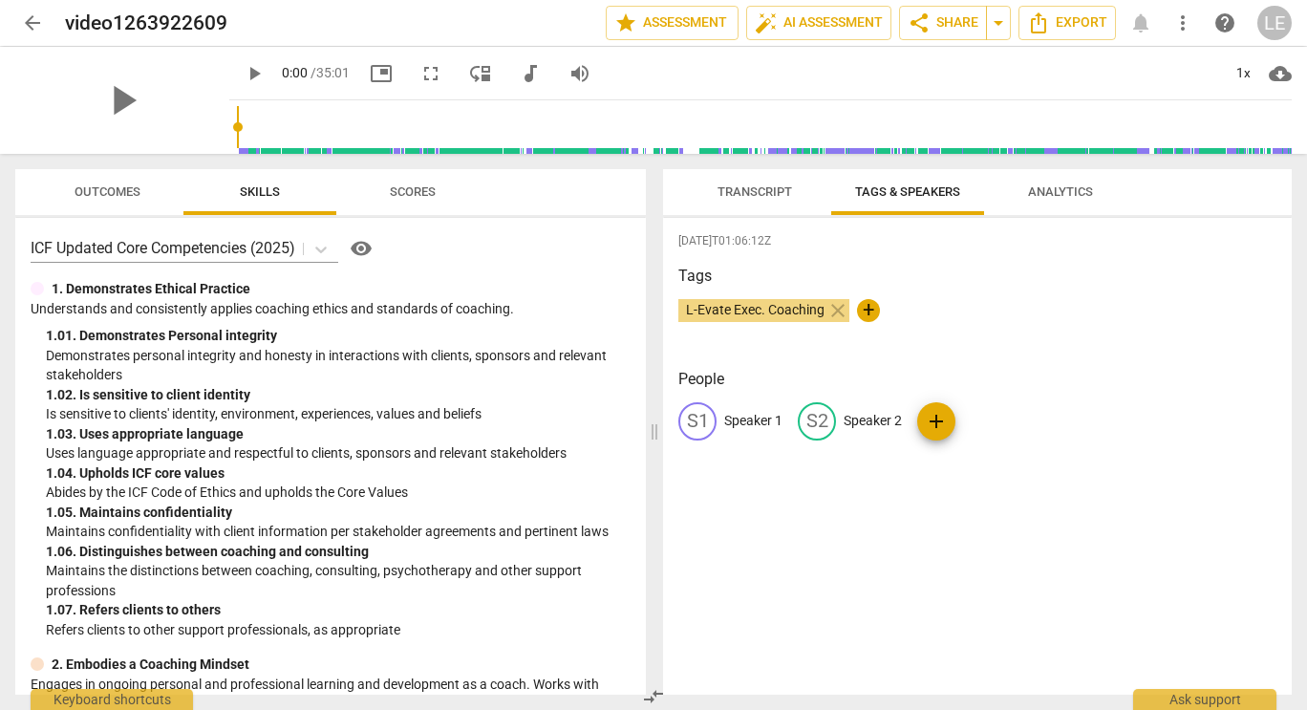
click at [755, 412] on p "Speaker 1" at bounding box center [753, 421] width 58 height 20
type input "Coach - [PERSON_NAME]"
click at [992, 421] on p "Speaker 2" at bounding box center [997, 421] width 58 height 20
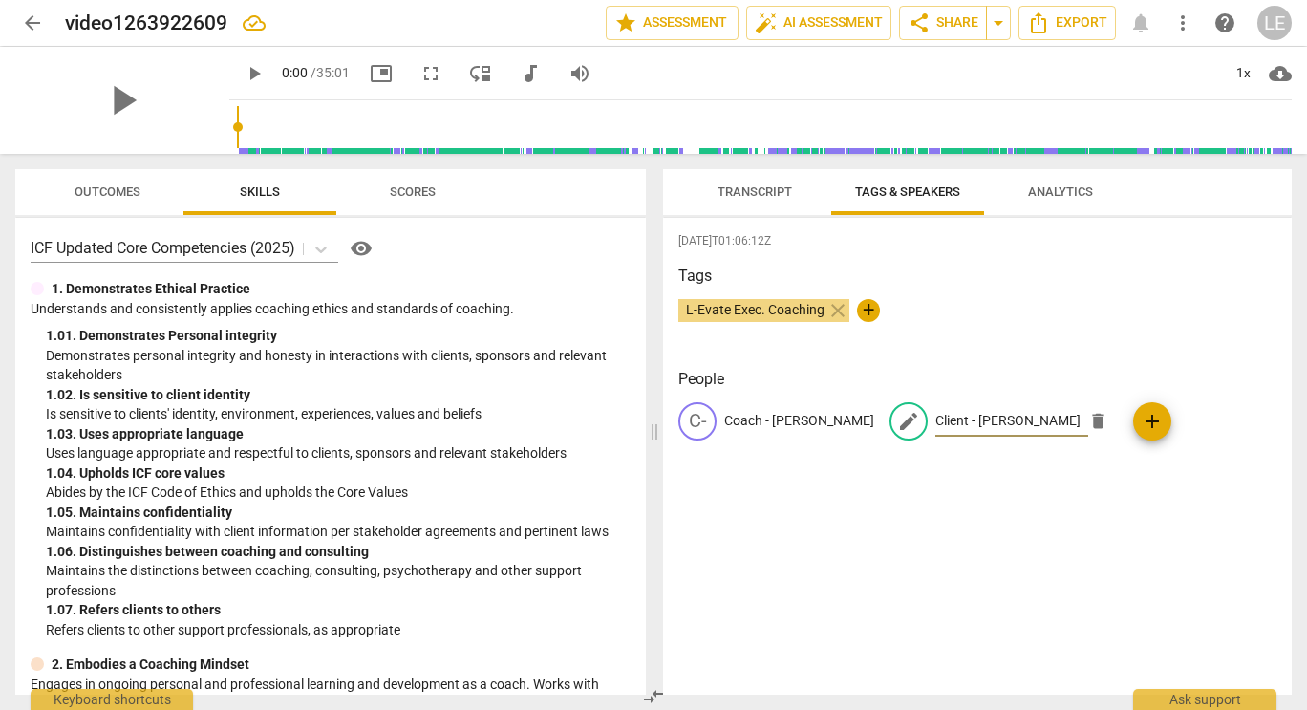
type input "Client - [PERSON_NAME]"
click at [1203, 522] on div "[DATE]T01:06:12Z Tags L-Evate Exec. Coaching close + People C- Coach - [PERSON_…" at bounding box center [977, 456] width 629 height 477
click at [739, 189] on span "Transcript" at bounding box center [755, 191] width 75 height 14
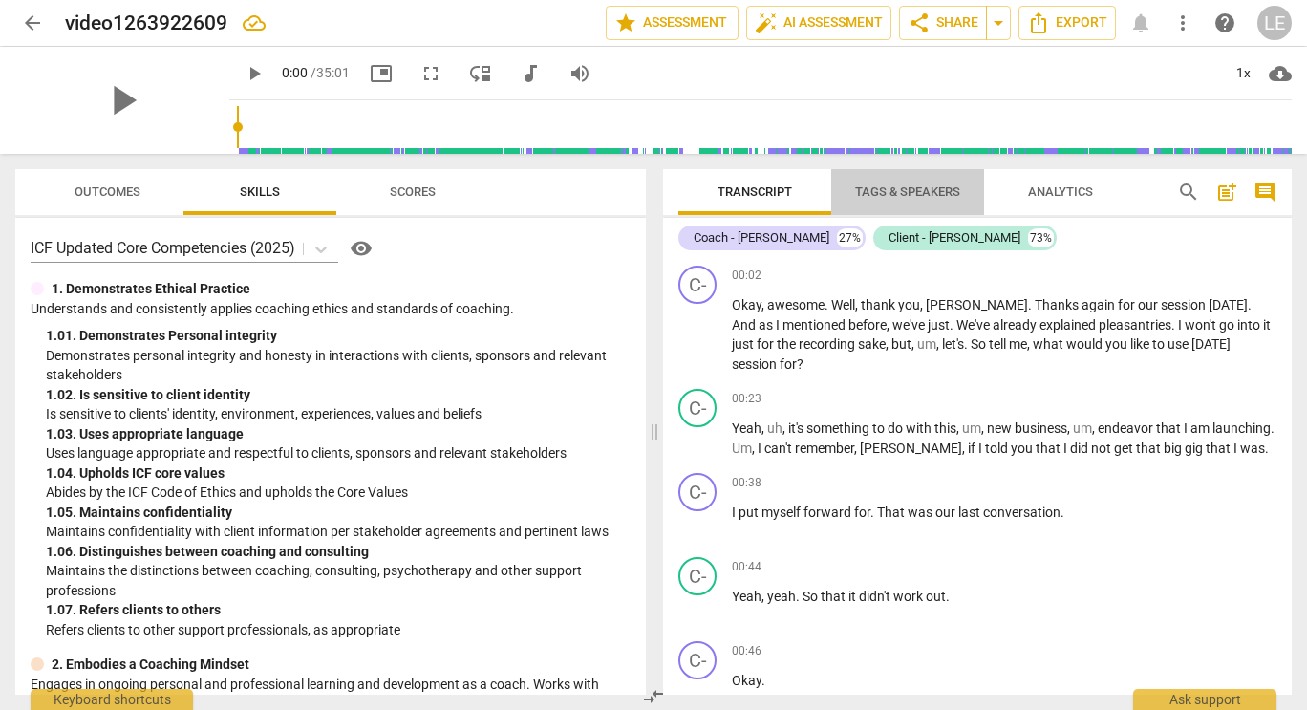
click at [881, 197] on span "Tags & Speakers" at bounding box center [907, 191] width 105 height 14
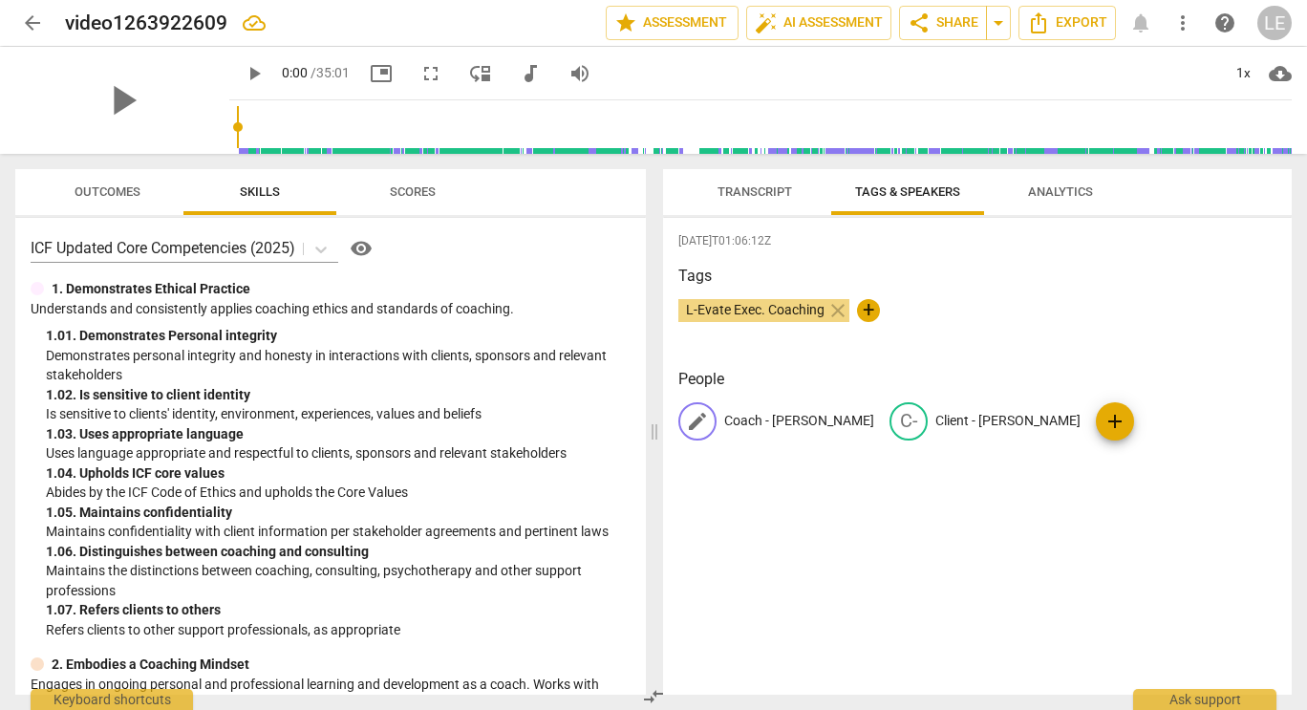
click at [778, 421] on p "Coach - [PERSON_NAME]" at bounding box center [799, 421] width 150 height 20
type input "[PERSON_NAME] - Coach"
click at [1000, 413] on p "Client - [PERSON_NAME]" at bounding box center [1040, 421] width 145 height 20
type input "[PERSON_NAME] - Client"
click at [1104, 549] on div "[DATE]T01:06:12Z Tags L-Evate Exec. Coaching close + People L- [PERSON_NAME] - …" at bounding box center [977, 456] width 629 height 477
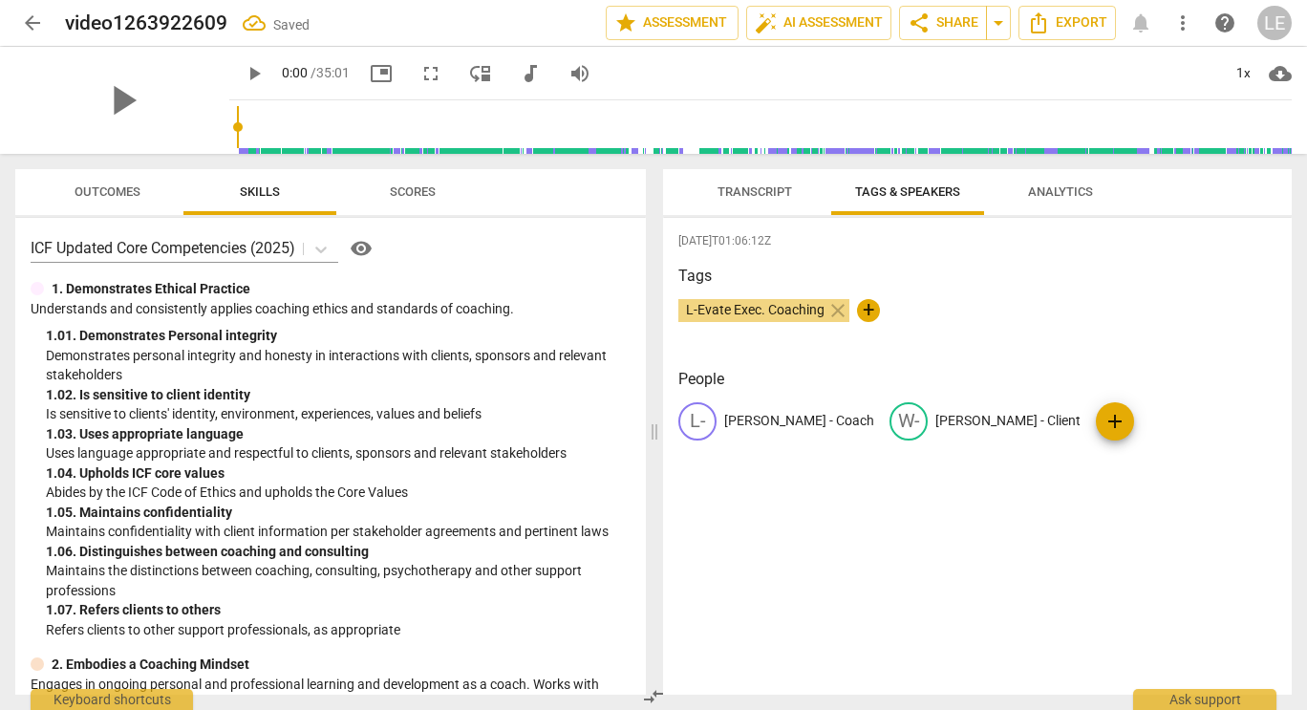
click at [743, 194] on span "Transcript" at bounding box center [755, 191] width 75 height 14
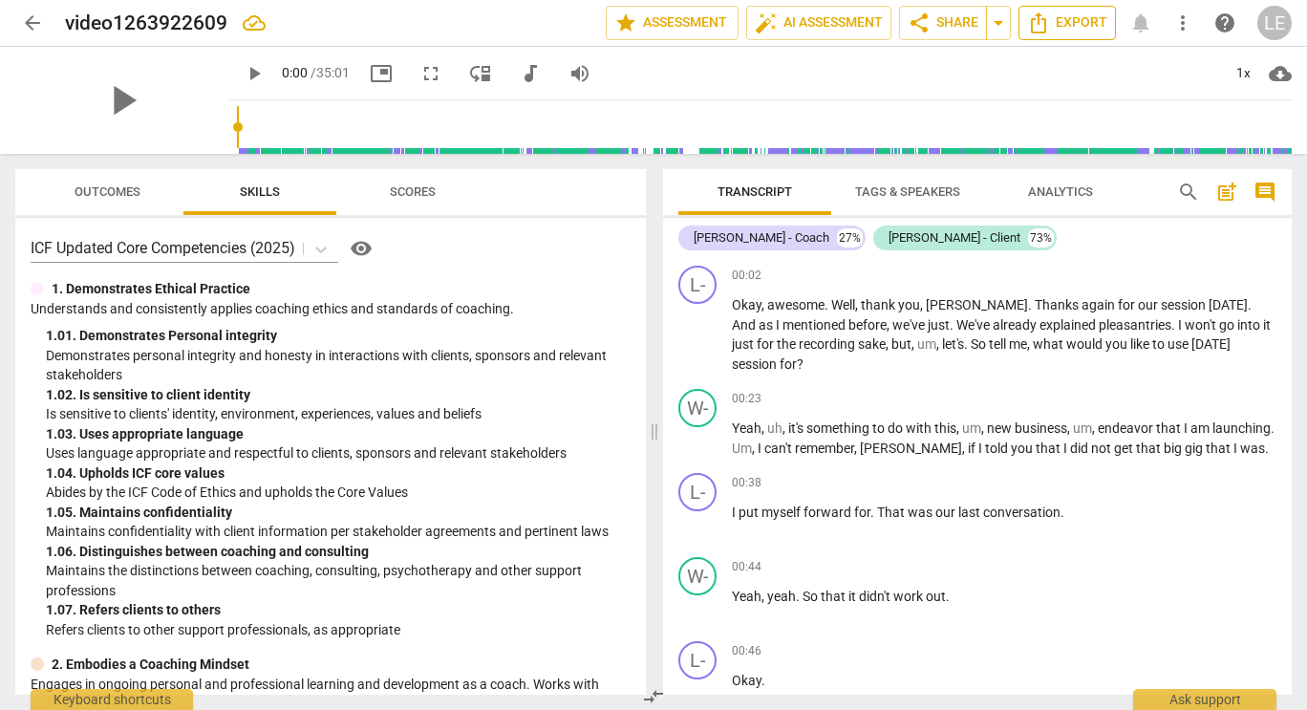
click at [1038, 24] on icon "Export" at bounding box center [1038, 22] width 23 height 23
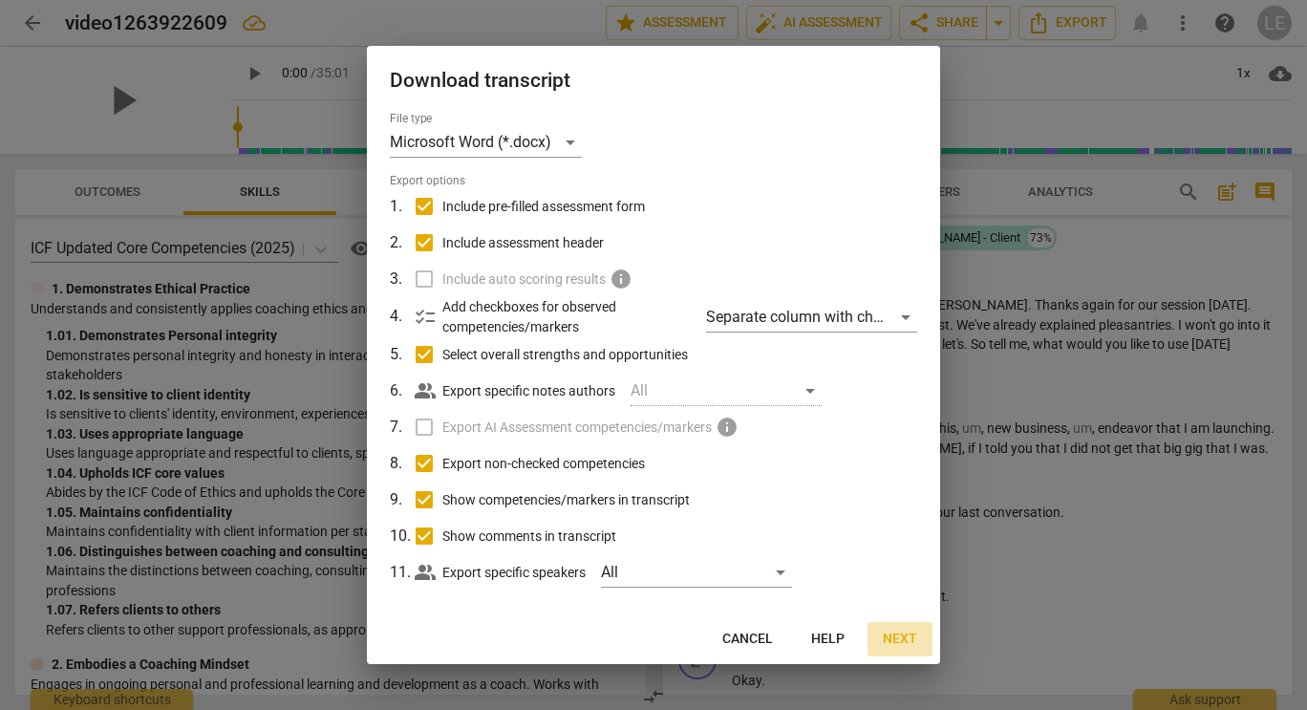
click at [904, 640] on span "Next" at bounding box center [900, 639] width 34 height 19
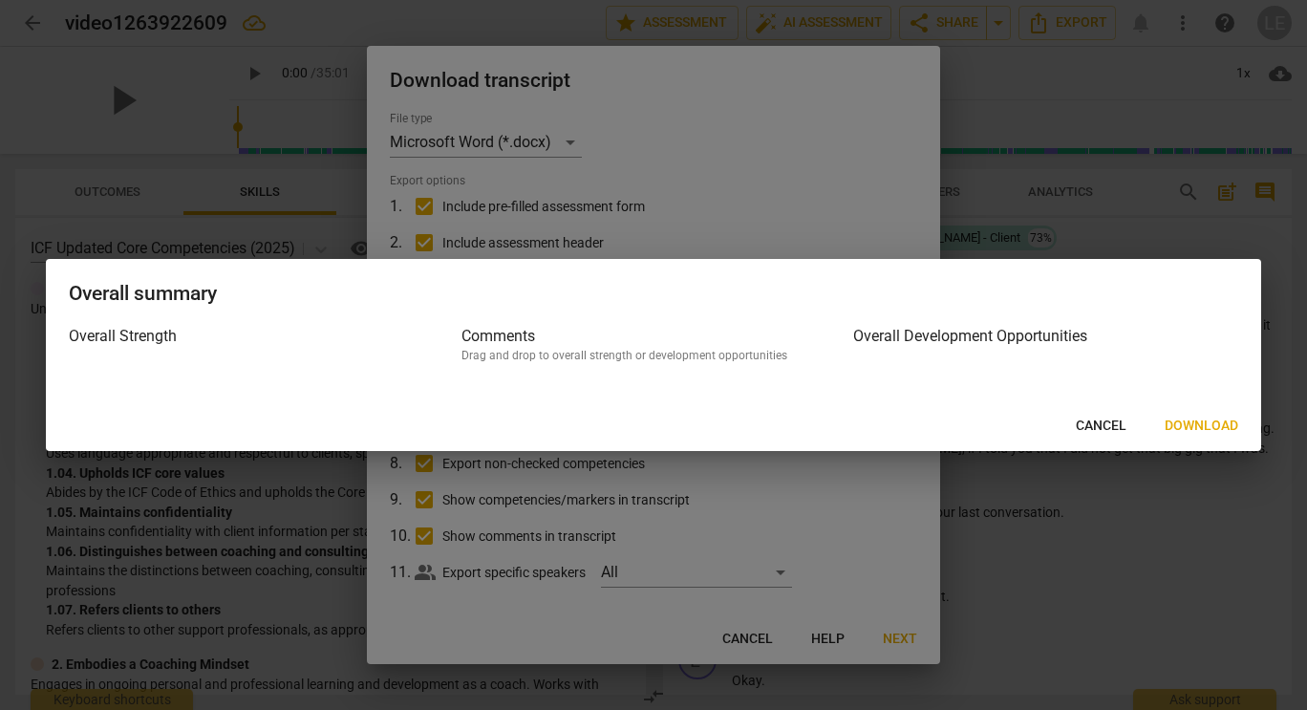
click at [1173, 423] on span "Download" at bounding box center [1202, 426] width 74 height 19
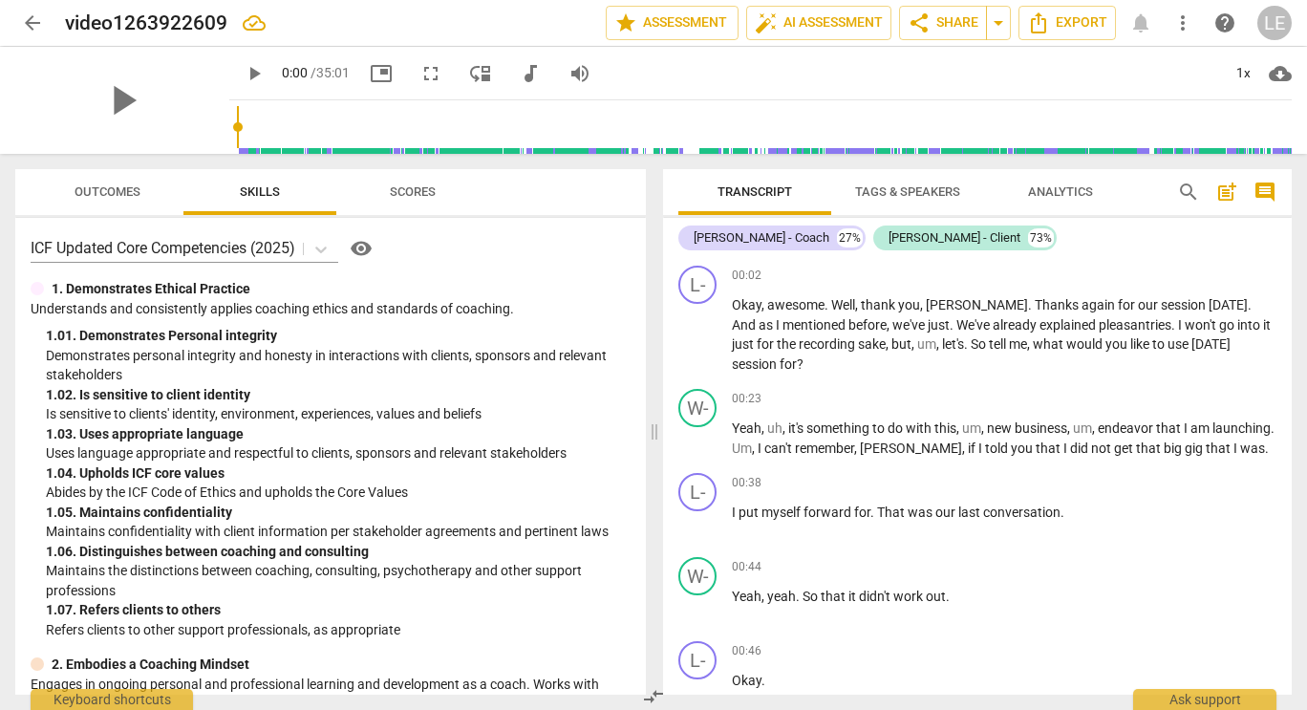
click at [1051, 190] on span "Analytics" at bounding box center [1060, 191] width 65 height 14
